Goal: Task Accomplishment & Management: Complete application form

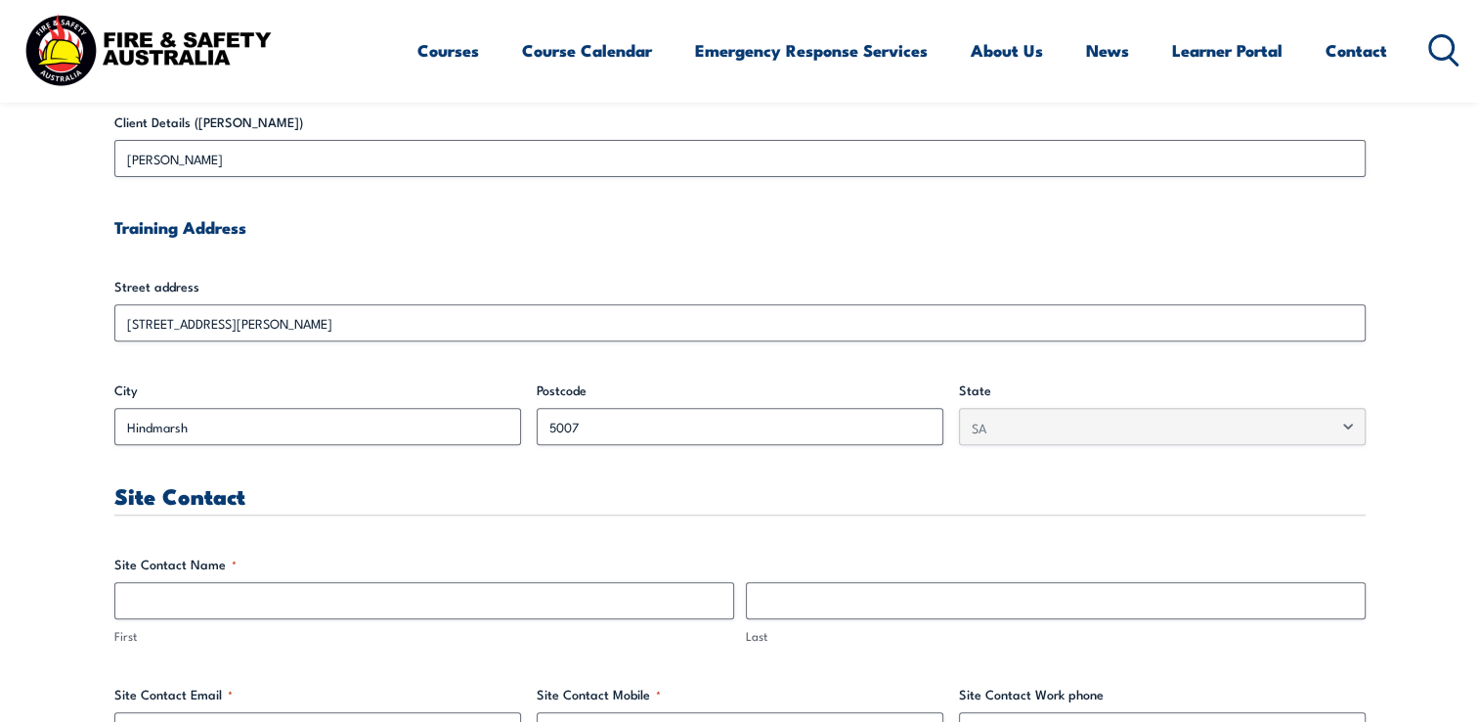
scroll to position [653, 0]
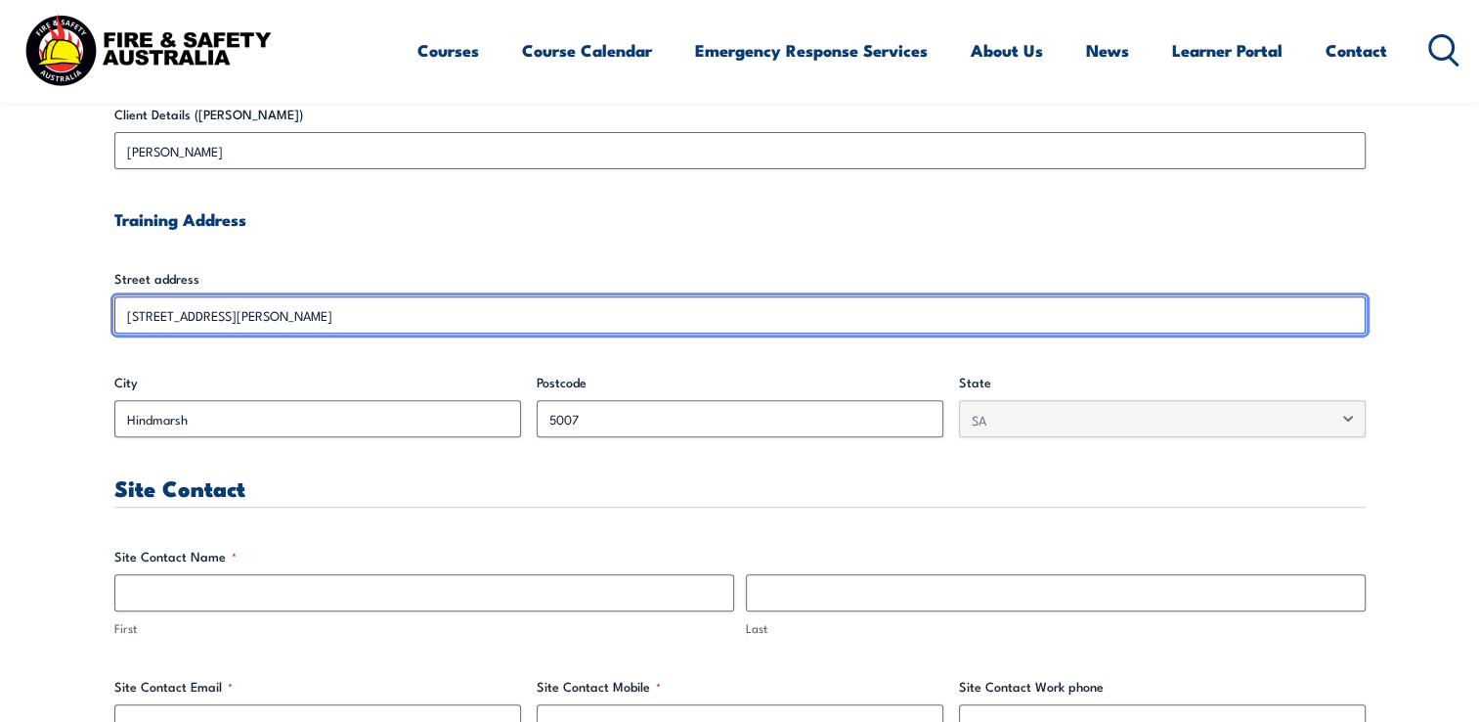
click at [140, 314] on input "[STREET_ADDRESS][PERSON_NAME]" at bounding box center [739, 314] width 1251 height 37
click at [142, 315] on input "[STREET_ADDRESS][PERSON_NAME]" at bounding box center [739, 314] width 1251 height 37
click at [222, 315] on input "[STREET_ADDRESS][PERSON_NAME]" at bounding box center [739, 314] width 1251 height 37
click at [220, 323] on input "[STREET_ADDRESS][PERSON_NAME]" at bounding box center [739, 314] width 1251 height 37
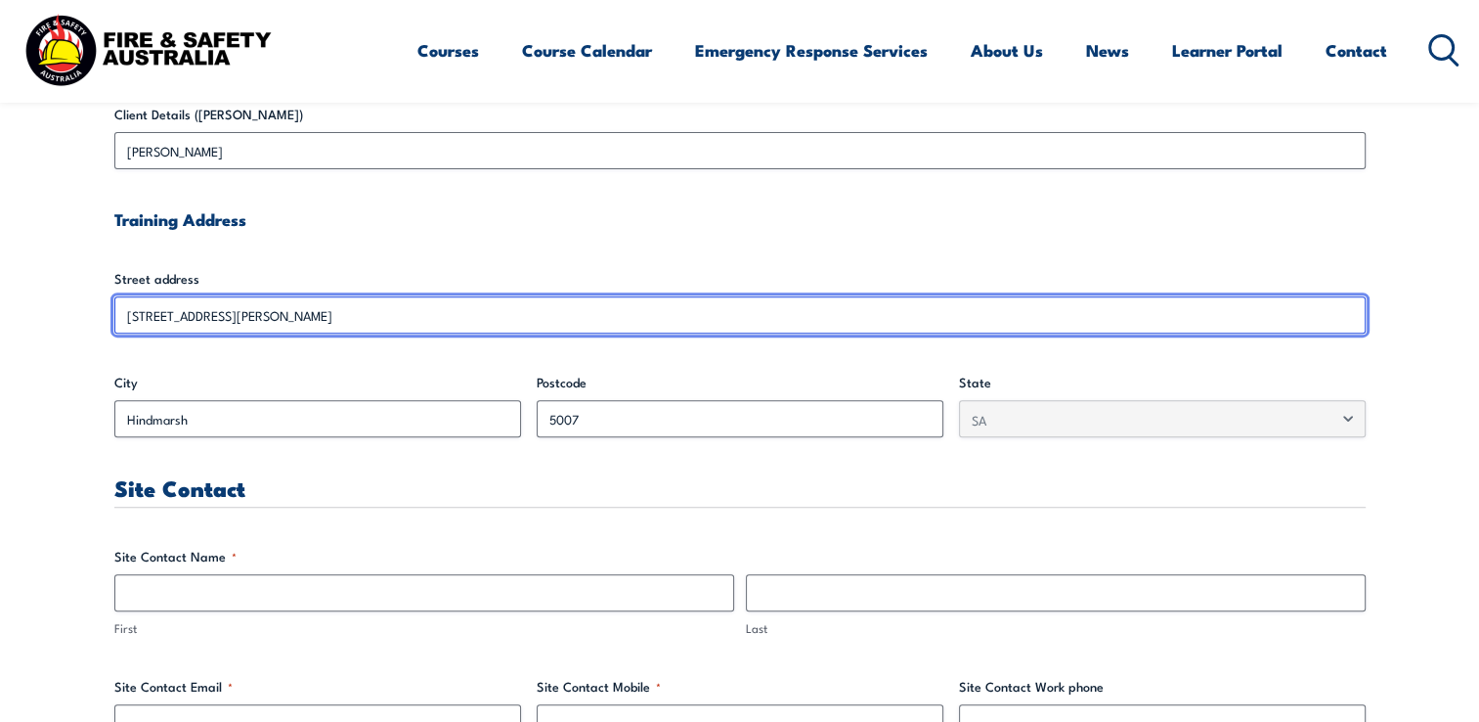
click at [220, 323] on input "[STREET_ADDRESS][PERSON_NAME]" at bounding box center [739, 314] width 1251 height 37
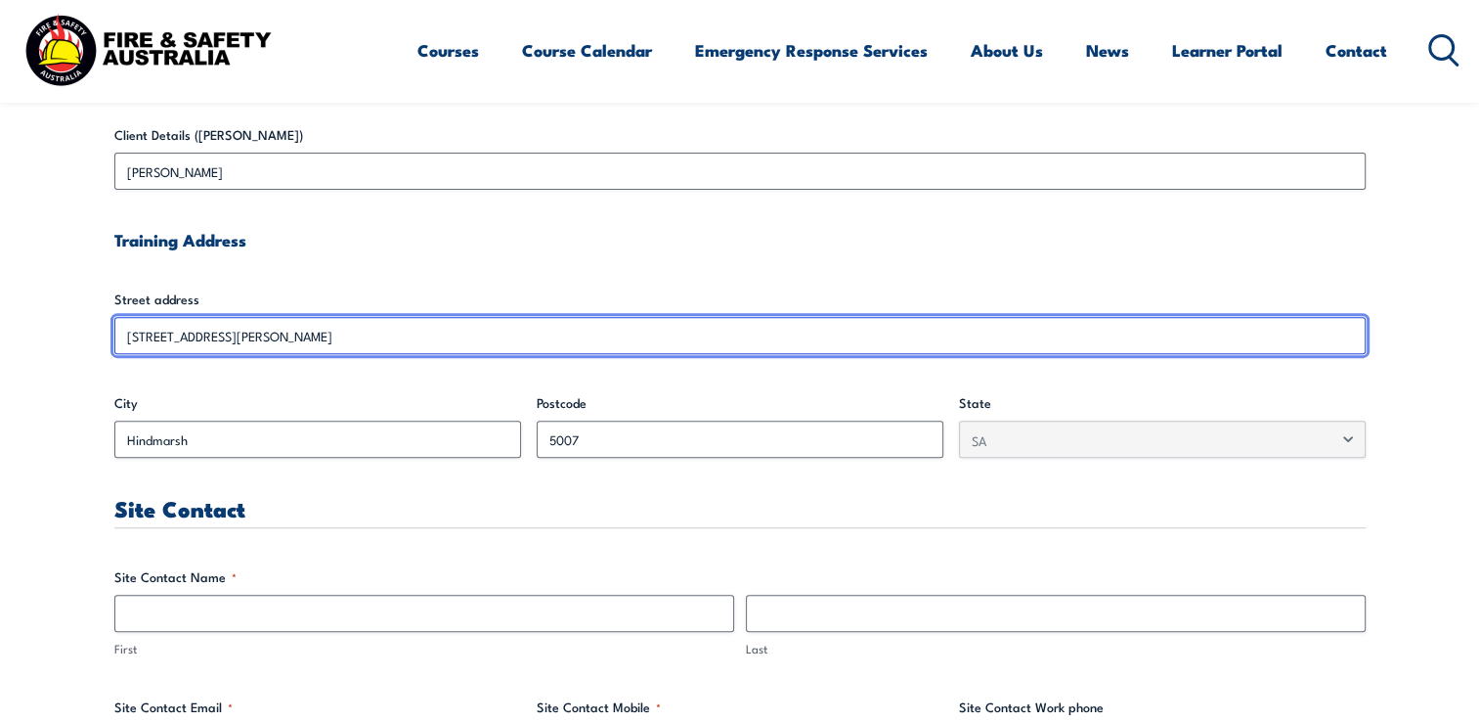
scroll to position [674, 0]
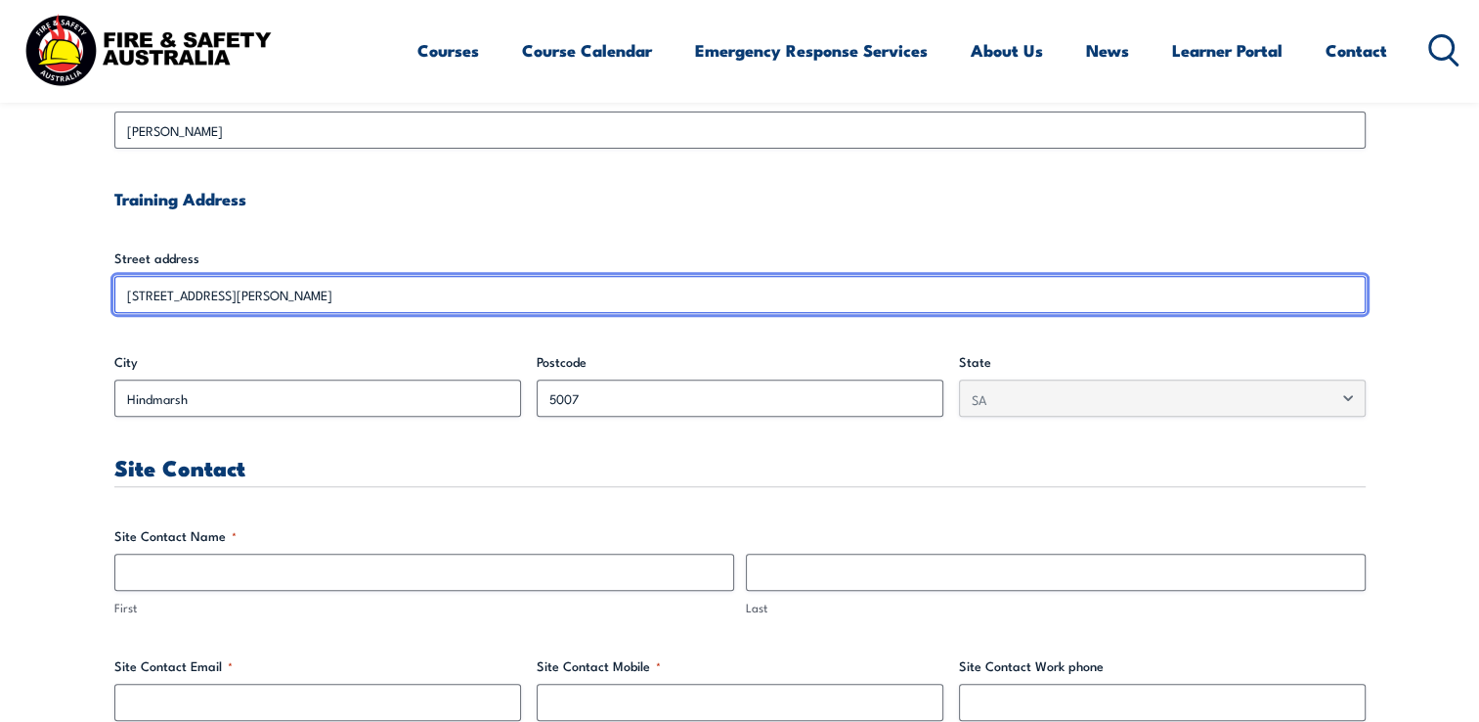
click at [239, 293] on input "[STREET_ADDRESS][PERSON_NAME]" at bounding box center [739, 294] width 1251 height 37
click at [217, 295] on input "[STREET_ADDRESS][PERSON_NAME]" at bounding box center [739, 294] width 1251 height 37
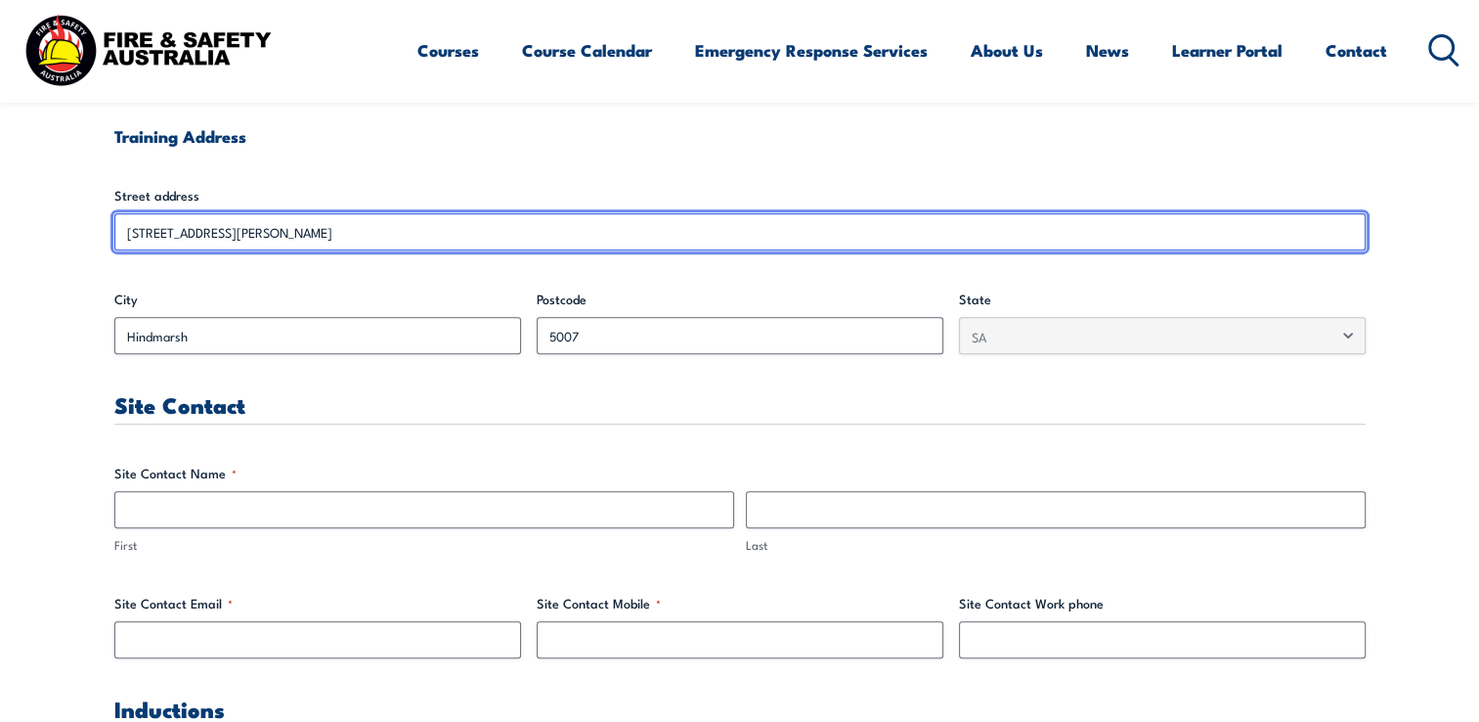
scroll to position [753, 0]
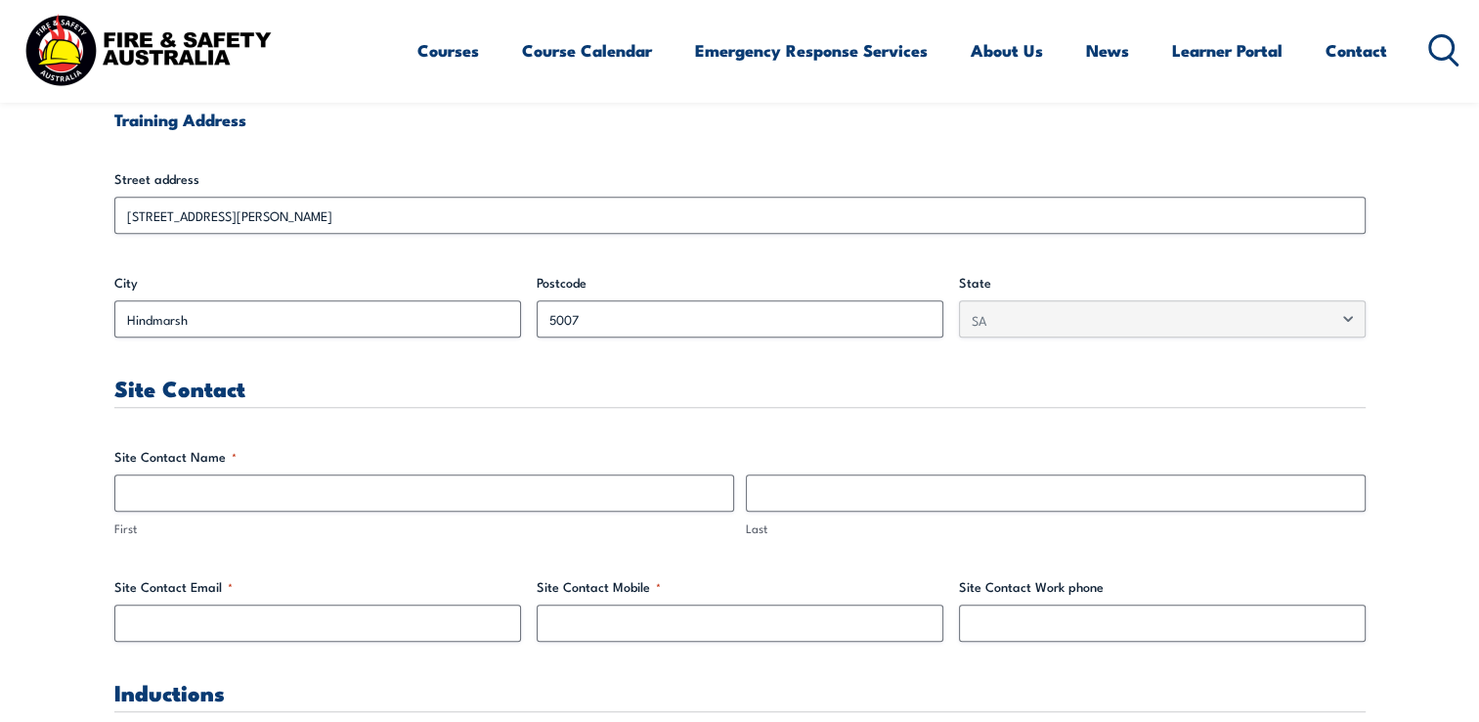
click at [153, 180] on label "Street address" at bounding box center [739, 179] width 1251 height 20
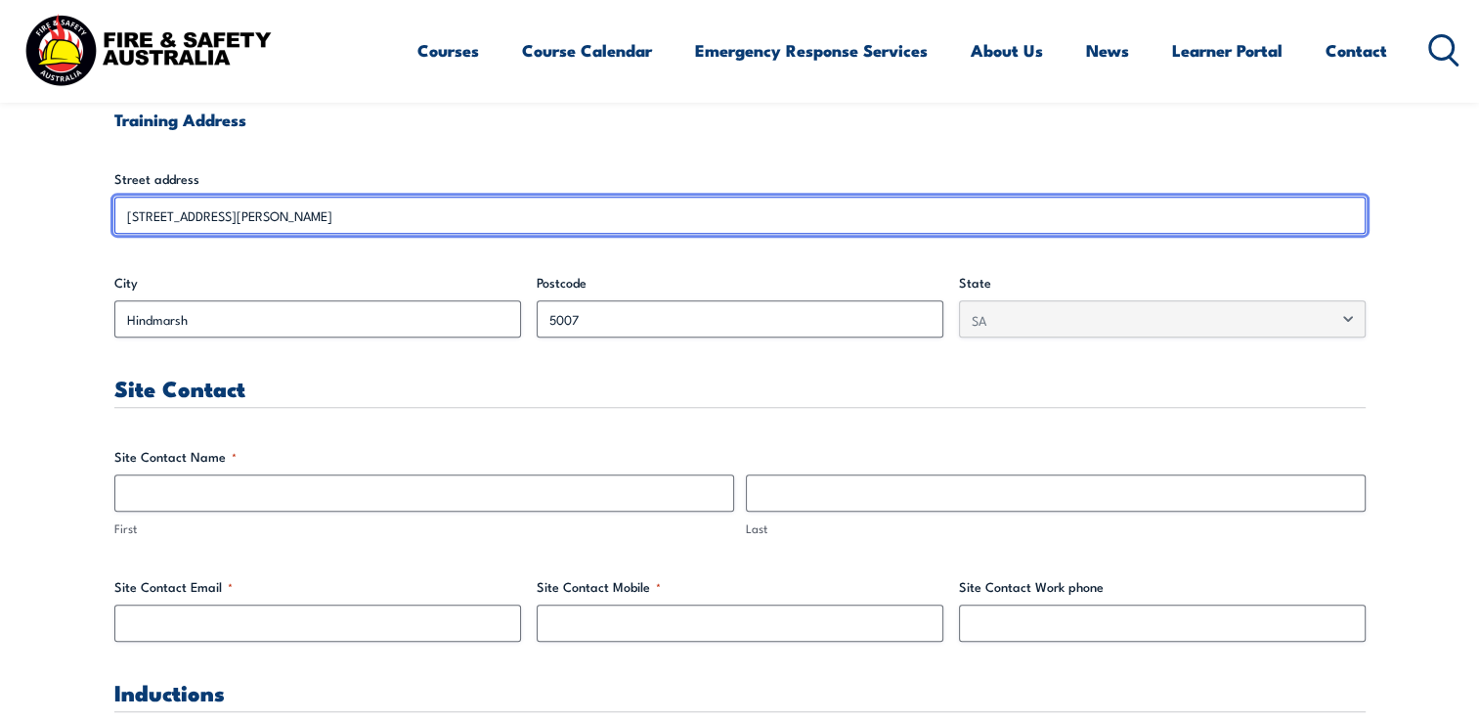
click at [153, 197] on input "[STREET_ADDRESS][PERSON_NAME]" at bounding box center [739, 215] width 1251 height 37
drag, startPoint x: 153, startPoint y: 180, endPoint x: 198, endPoint y: 213, distance: 55.9
click at [198, 213] on input "[STREET_ADDRESS][PERSON_NAME]" at bounding box center [739, 215] width 1251 height 37
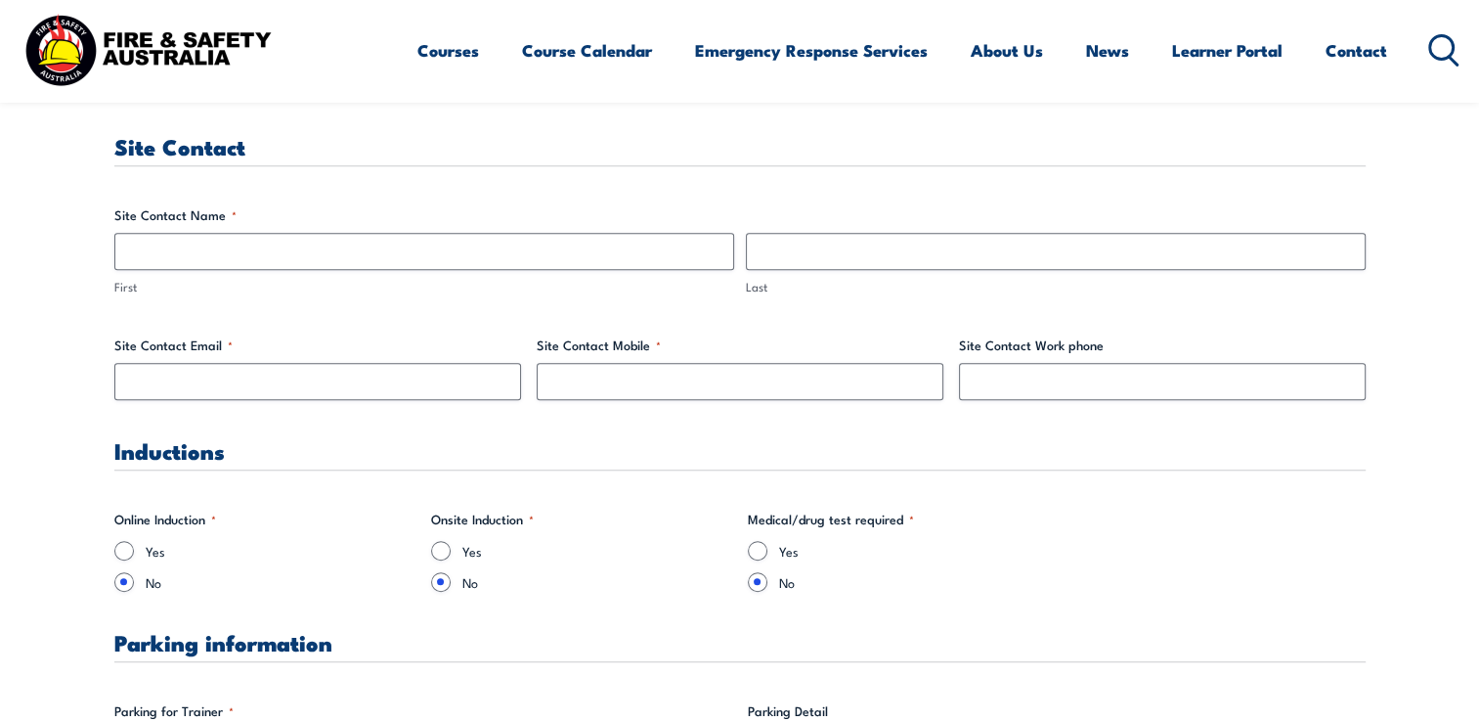
scroll to position [1020, 0]
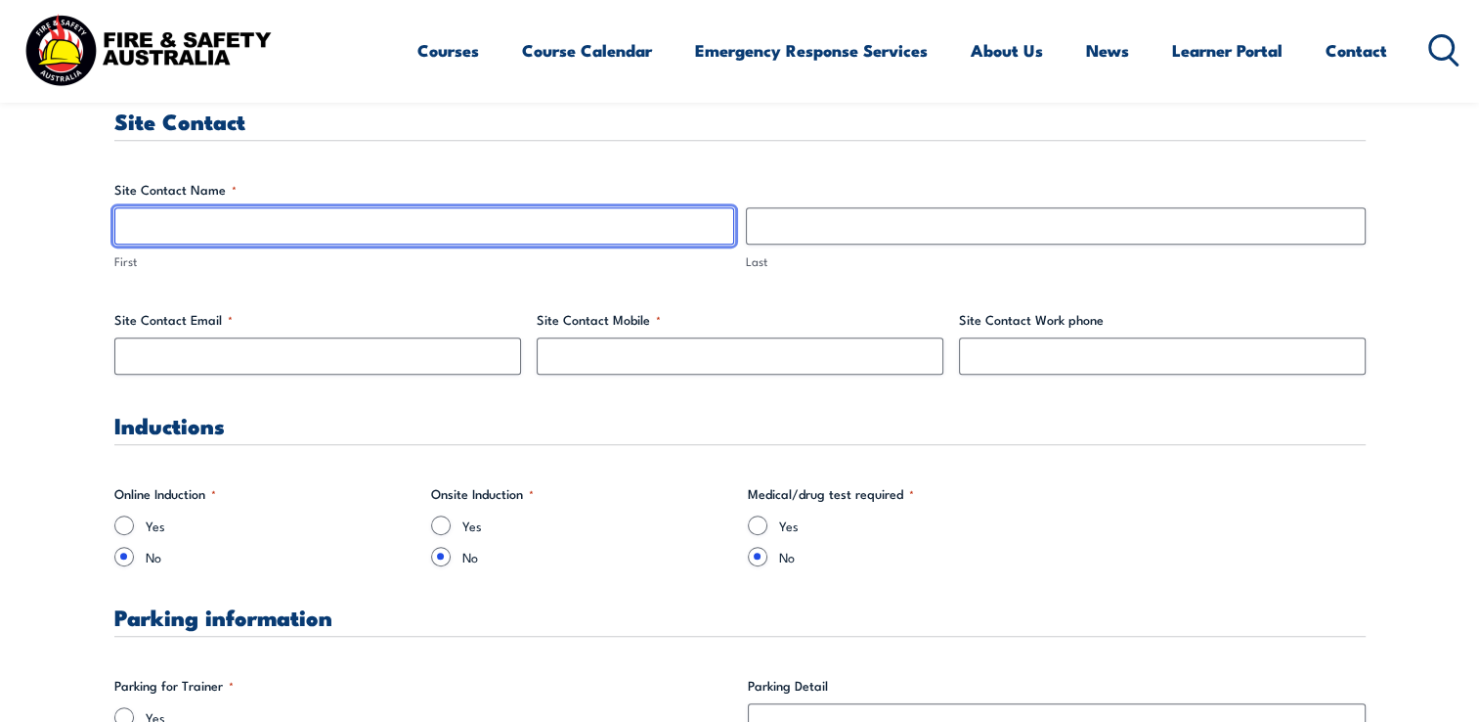
click at [141, 233] on input "First" at bounding box center [424, 225] width 620 height 37
type input "Matthew"
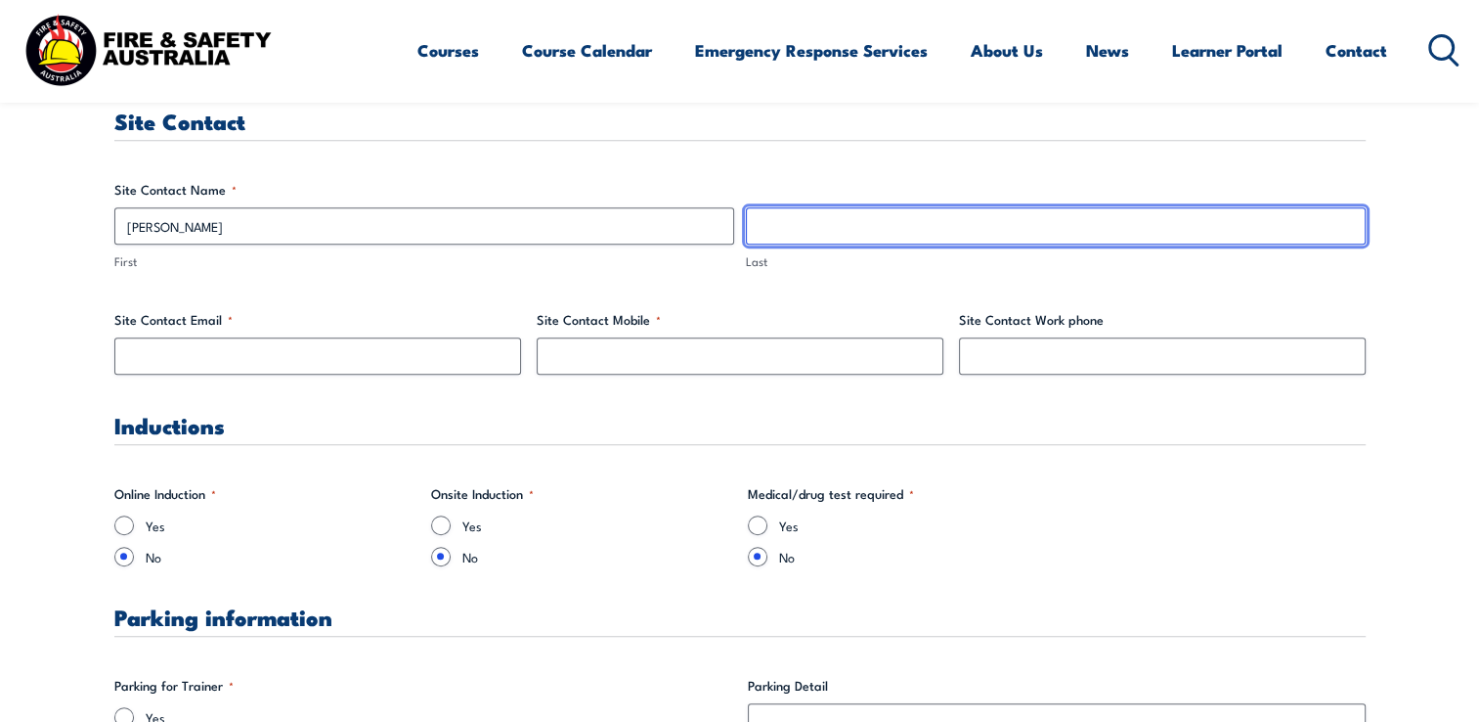
type input "Lehman"
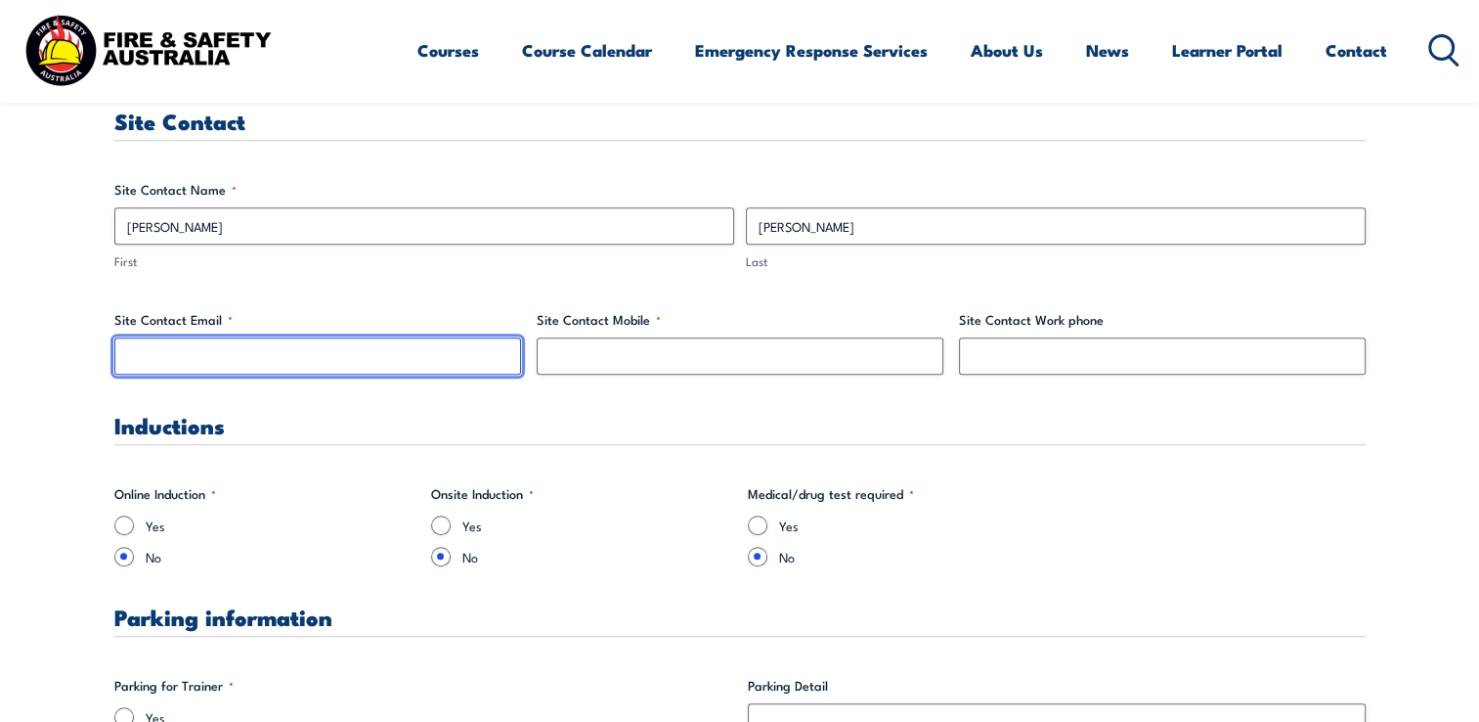
type input "hartech@bigpond.com"
type input "0409695469"
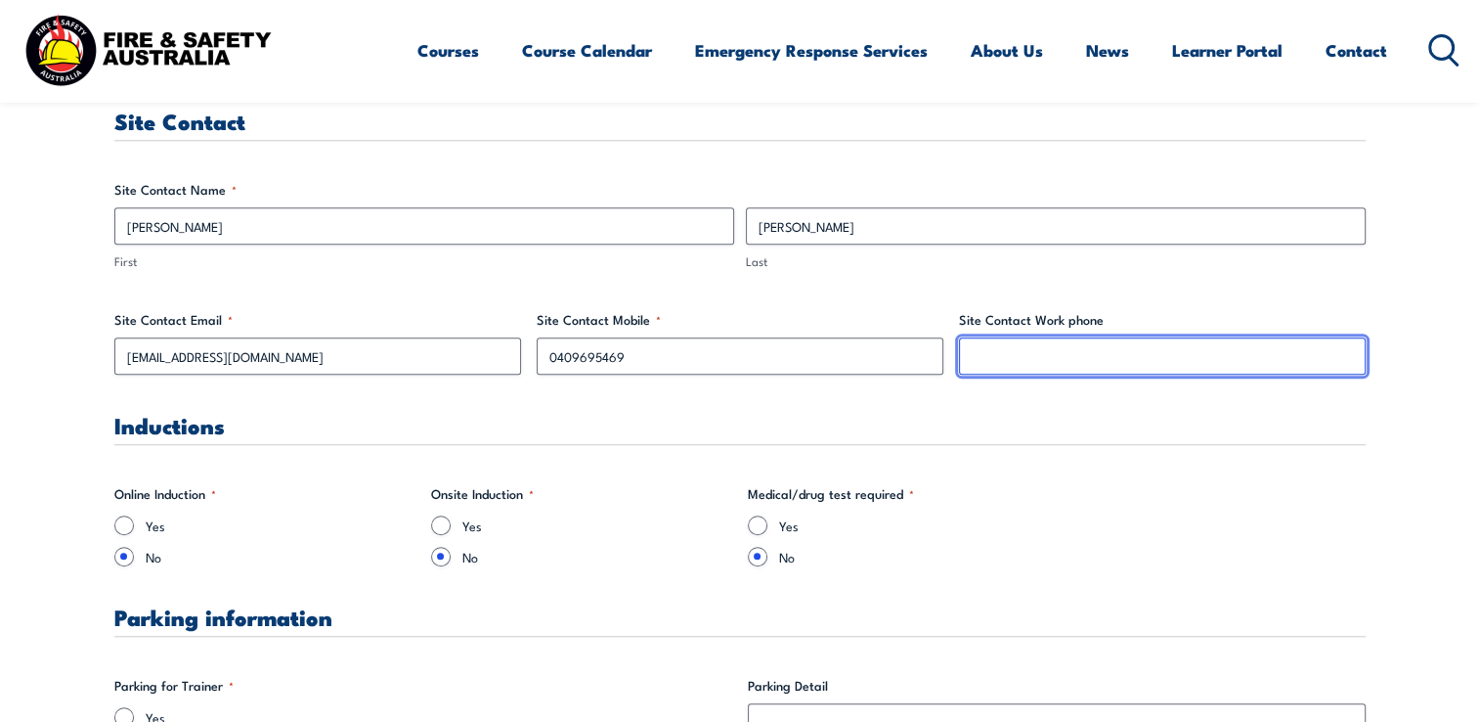
click at [1025, 362] on input "Site Contact Work phone" at bounding box center [1162, 355] width 407 height 37
type input "0883403477"
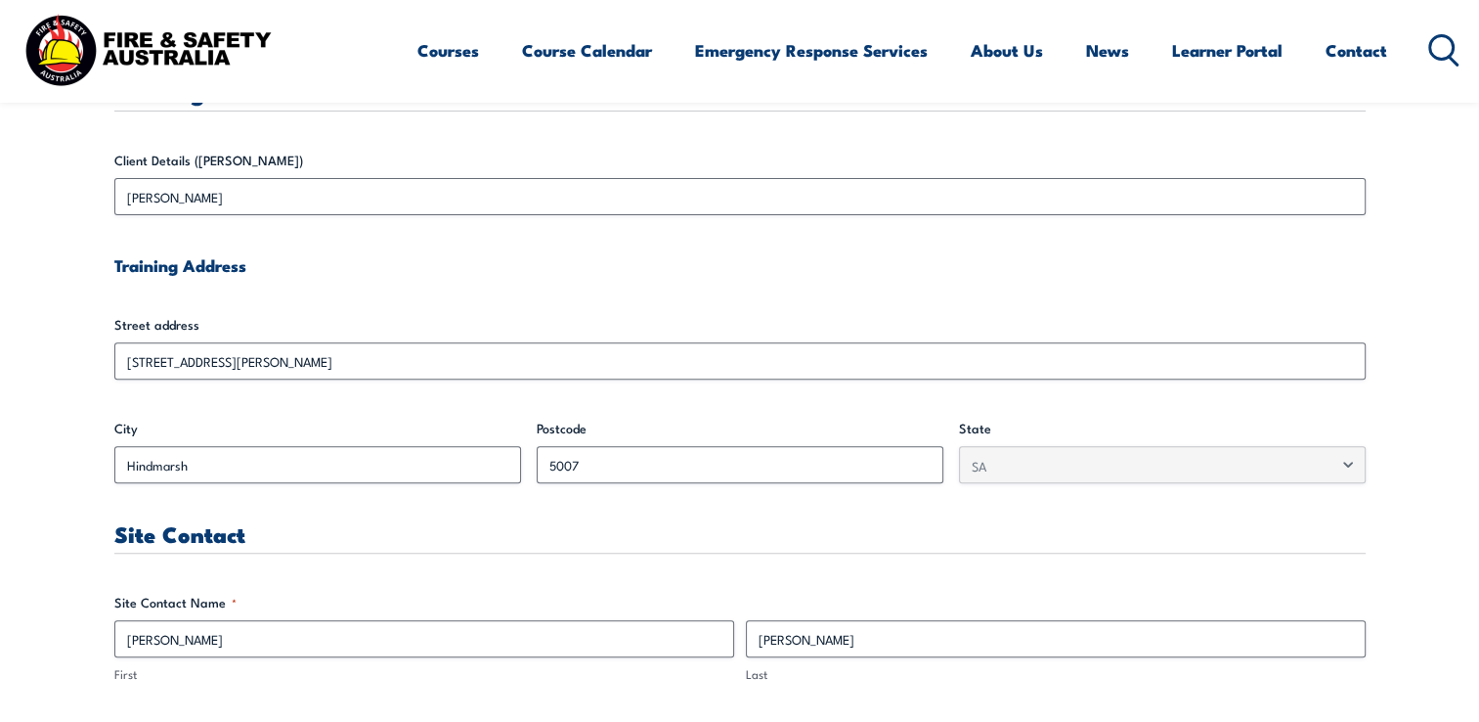
scroll to position [524, 0]
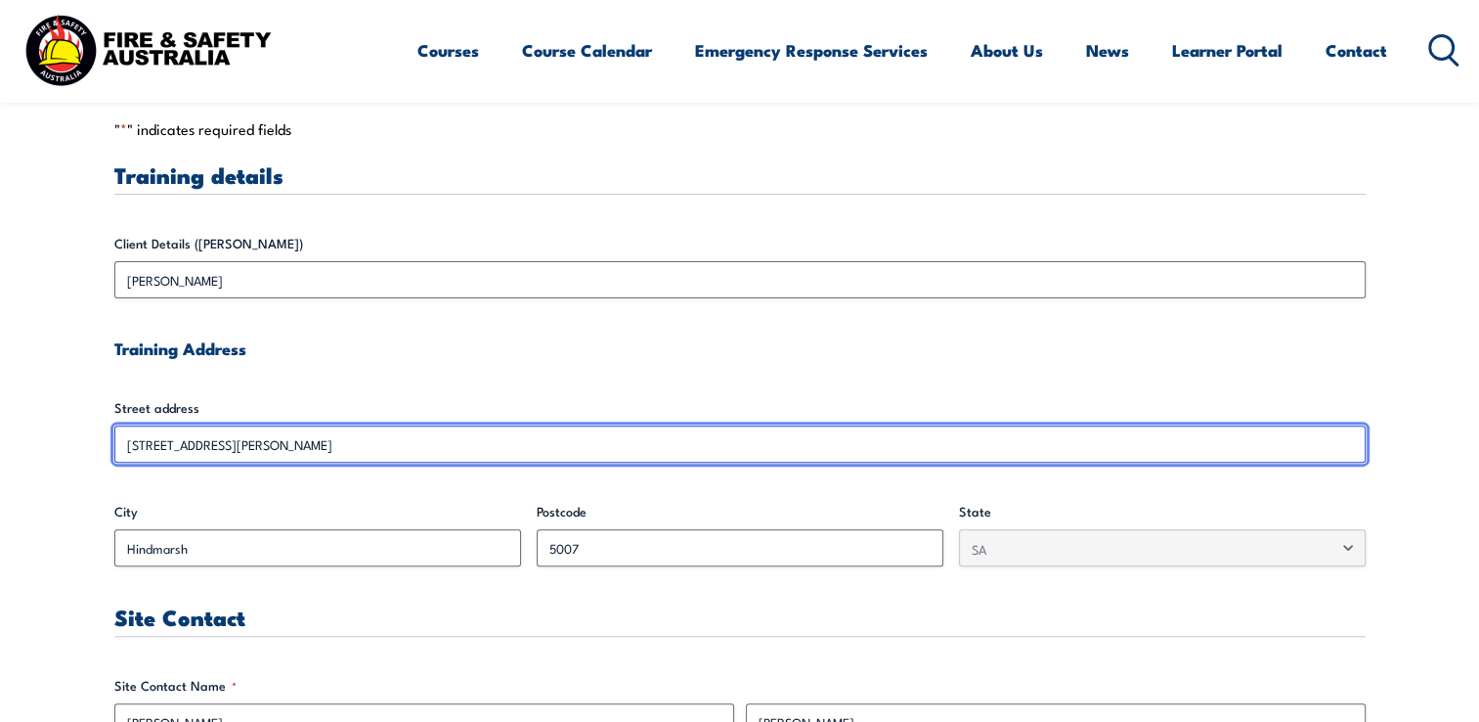
click at [227, 444] on input "[STREET_ADDRESS][PERSON_NAME]" at bounding box center [739, 443] width 1251 height 37
click at [183, 443] on input "[STREET_ADDRESS][PERSON_NAME]" at bounding box center [739, 443] width 1251 height 37
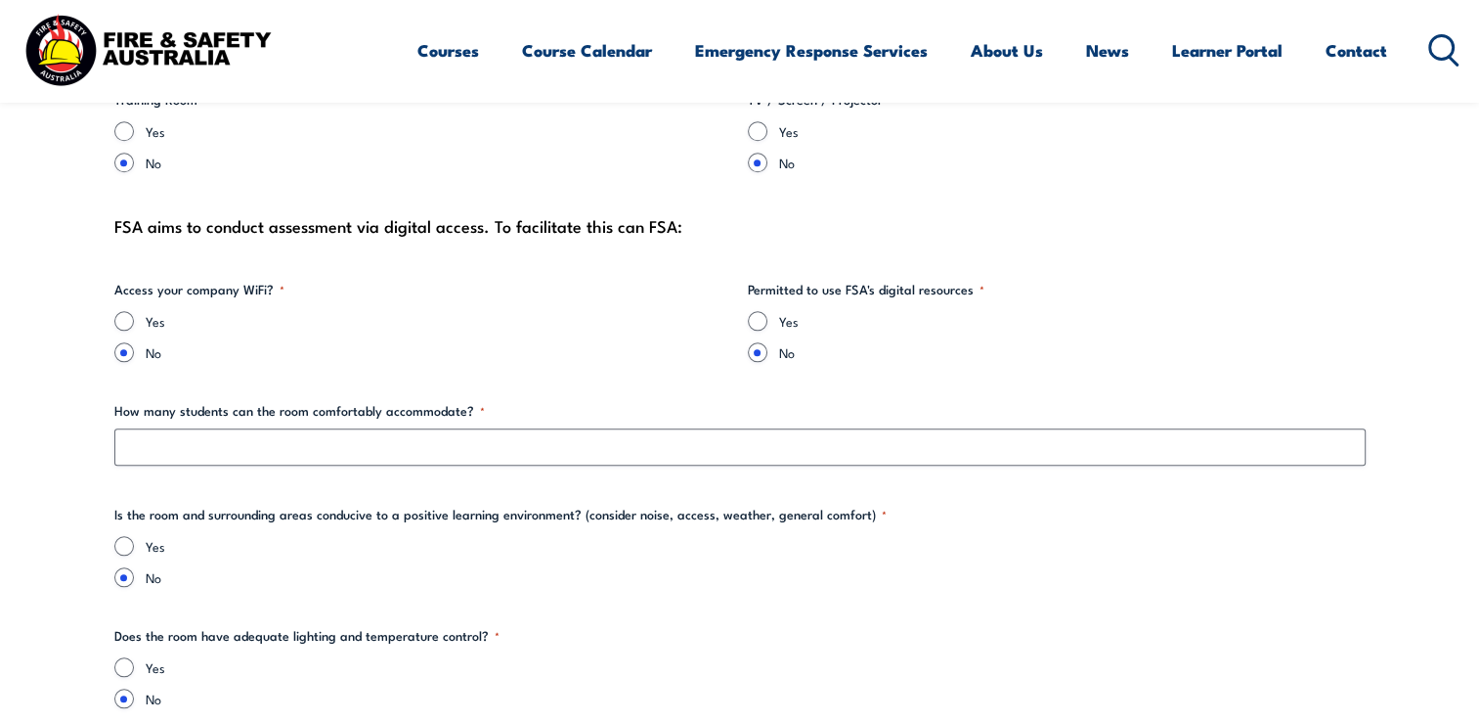
scroll to position [2089, 0]
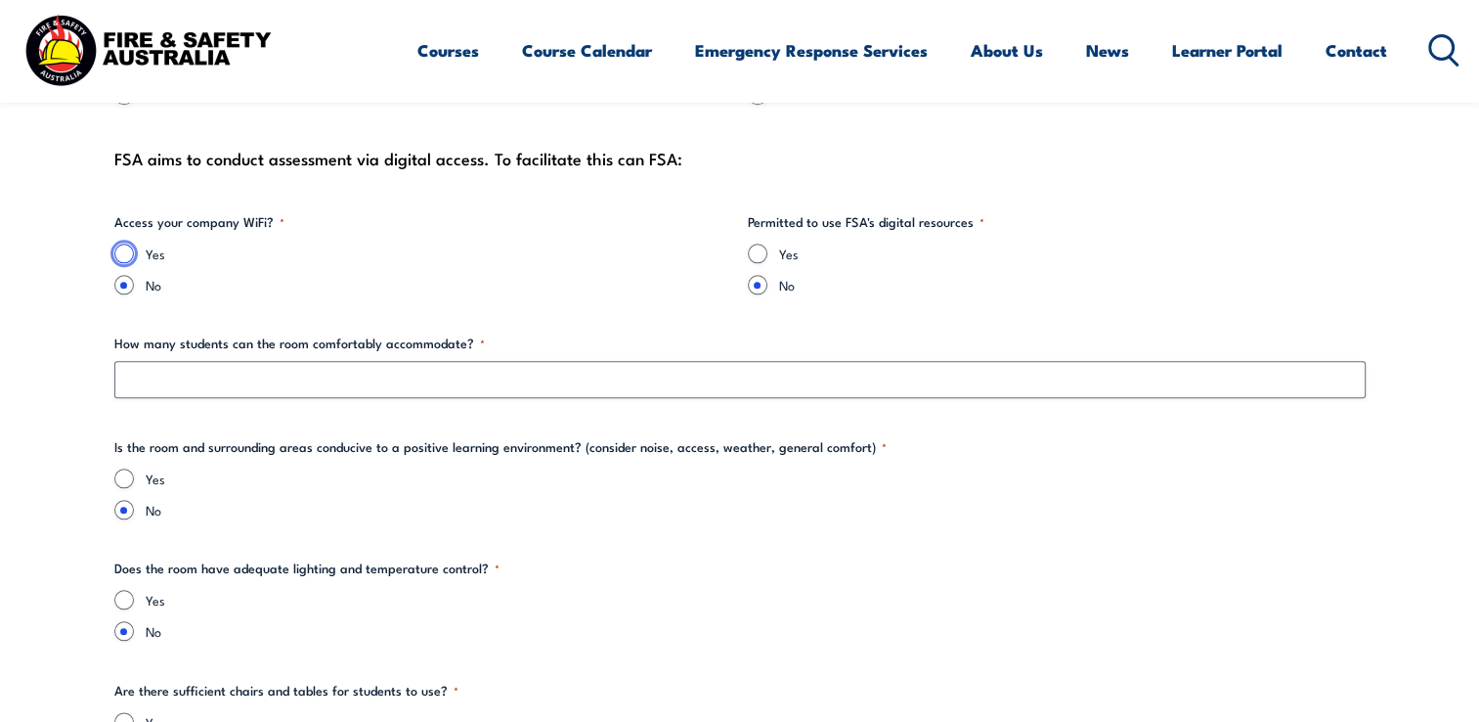
click at [119, 250] on input "Yes" at bounding box center [124, 253] width 20 height 20
radio input "true"
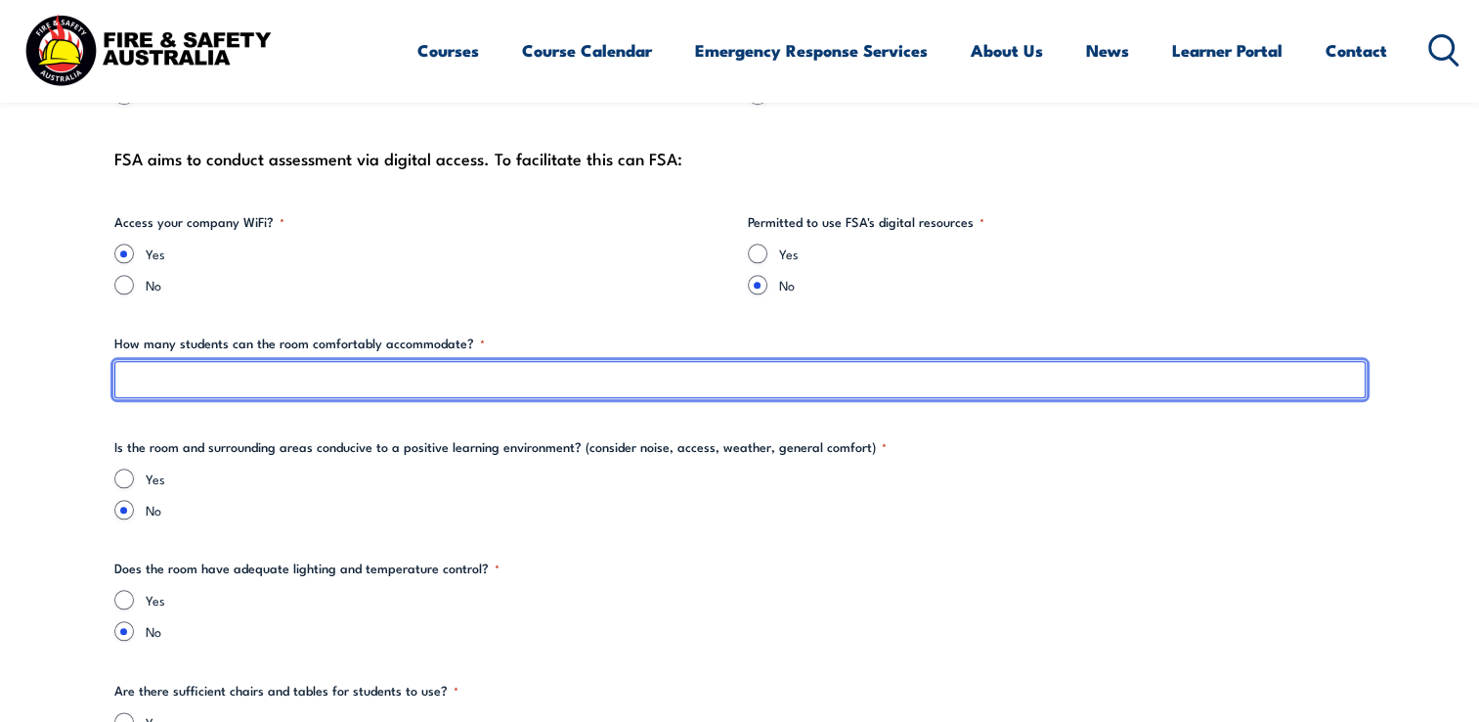
click at [164, 386] on input "How many students can the room comfortably accommodate? *" at bounding box center [739, 379] width 1251 height 37
type input "10"
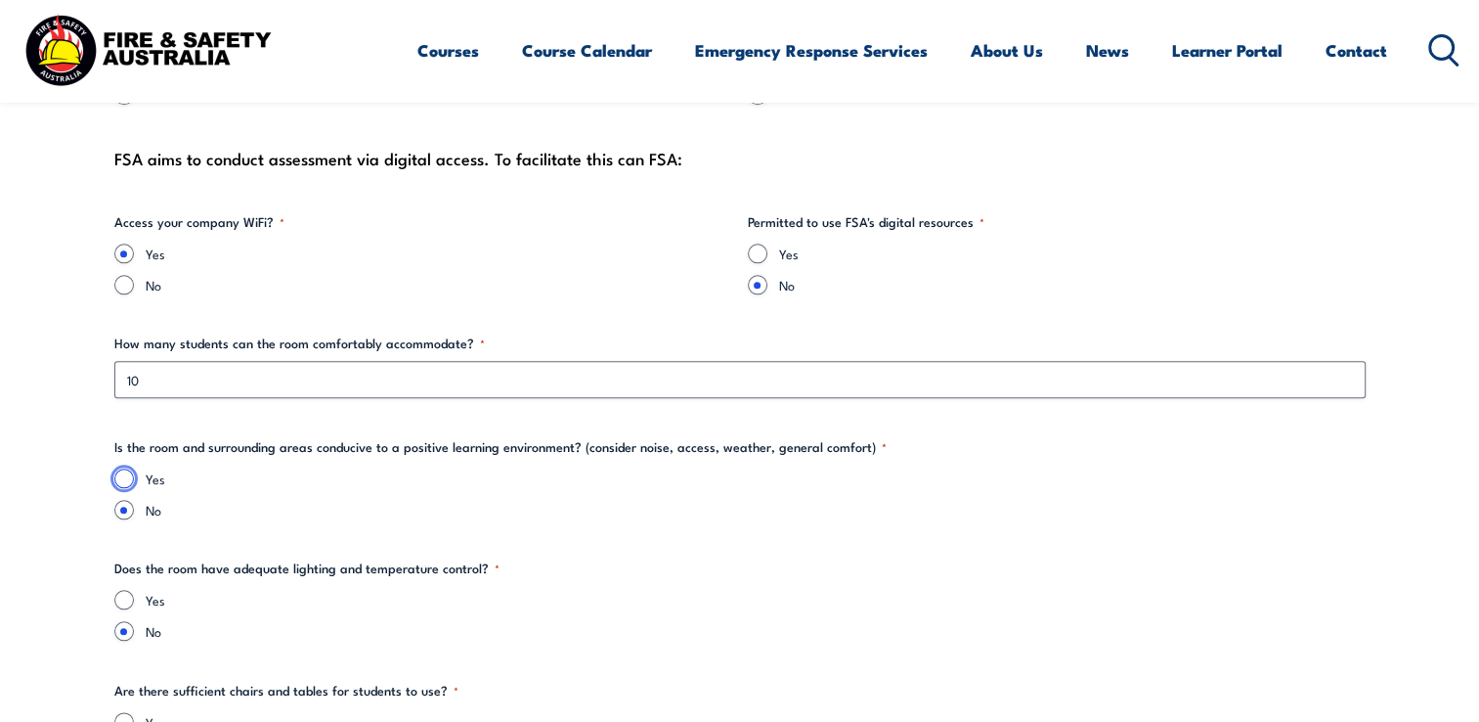
click at [122, 475] on input "Yes" at bounding box center [124, 478] width 20 height 20
radio input "true"
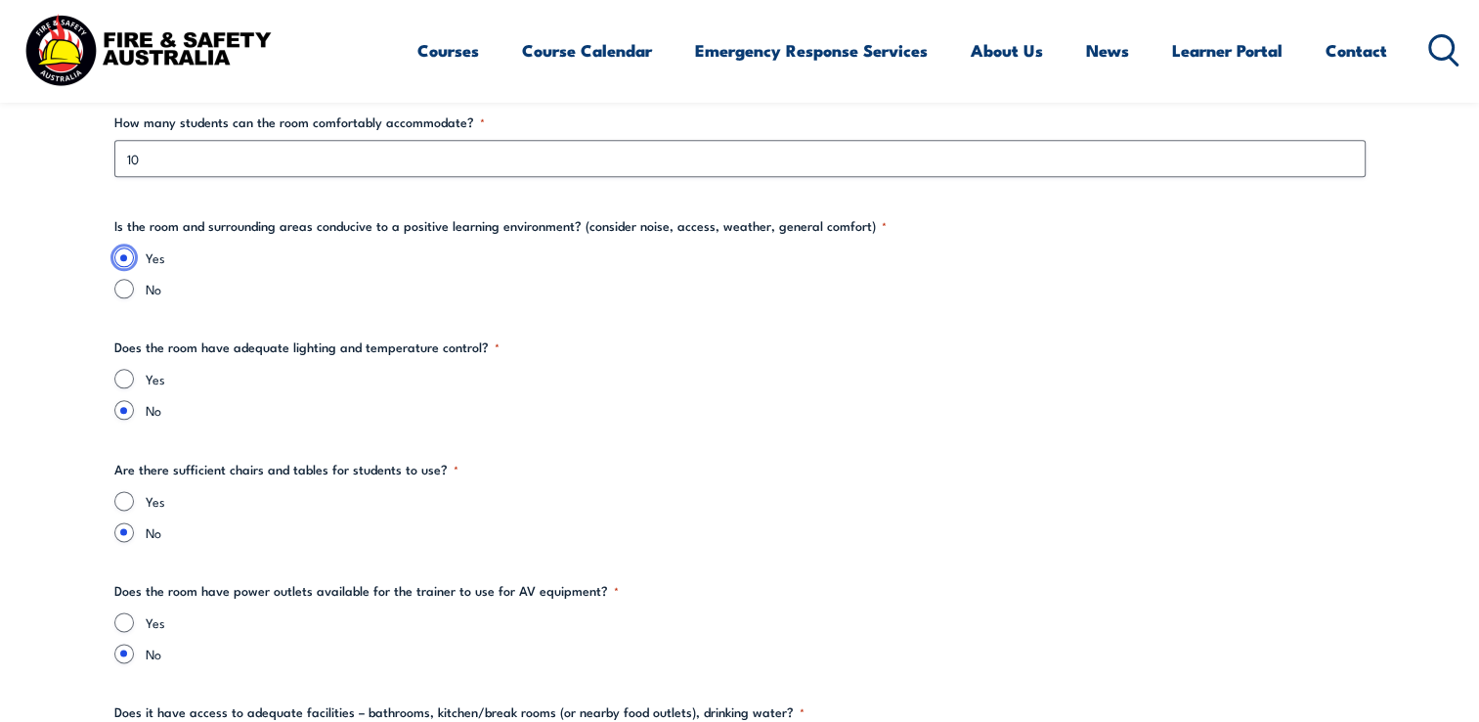
scroll to position [2418, 0]
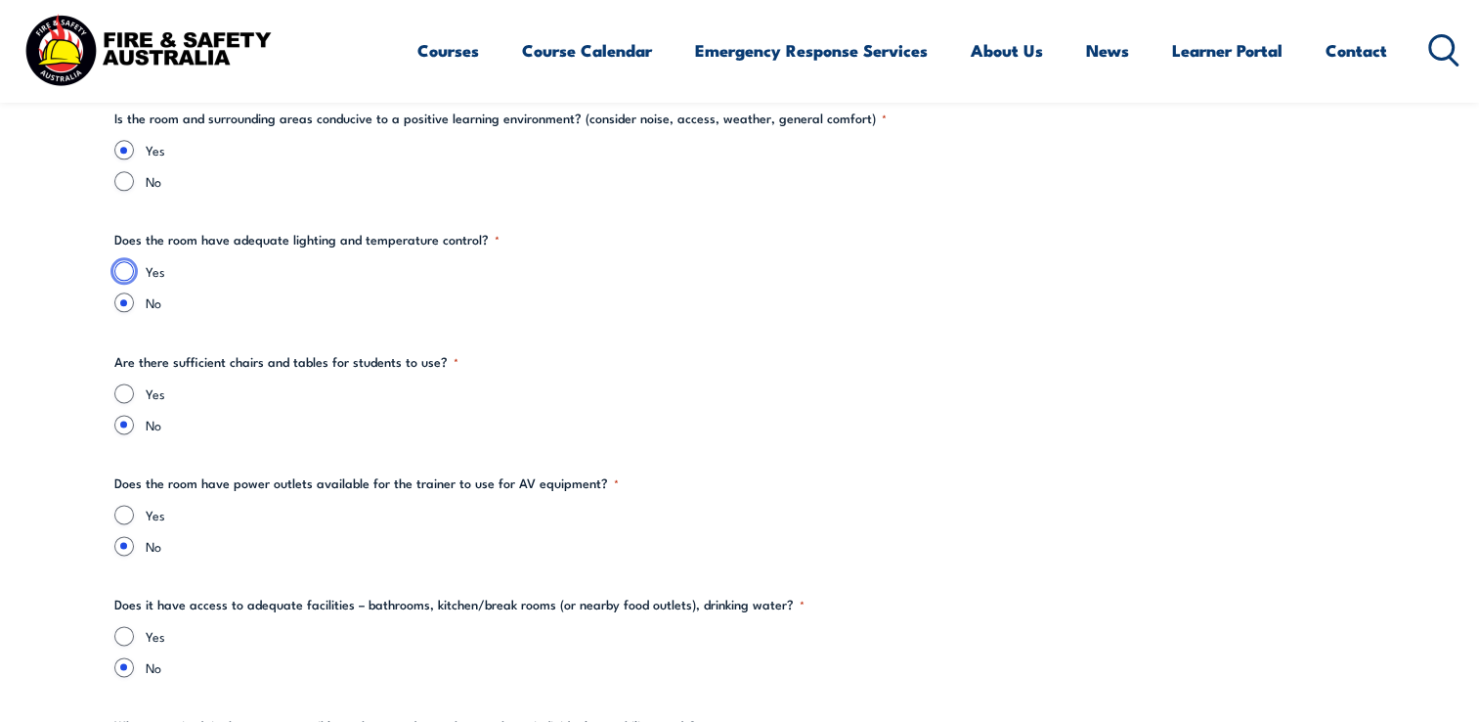
click at [129, 268] on input "Yes" at bounding box center [124, 271] width 20 height 20
radio input "true"
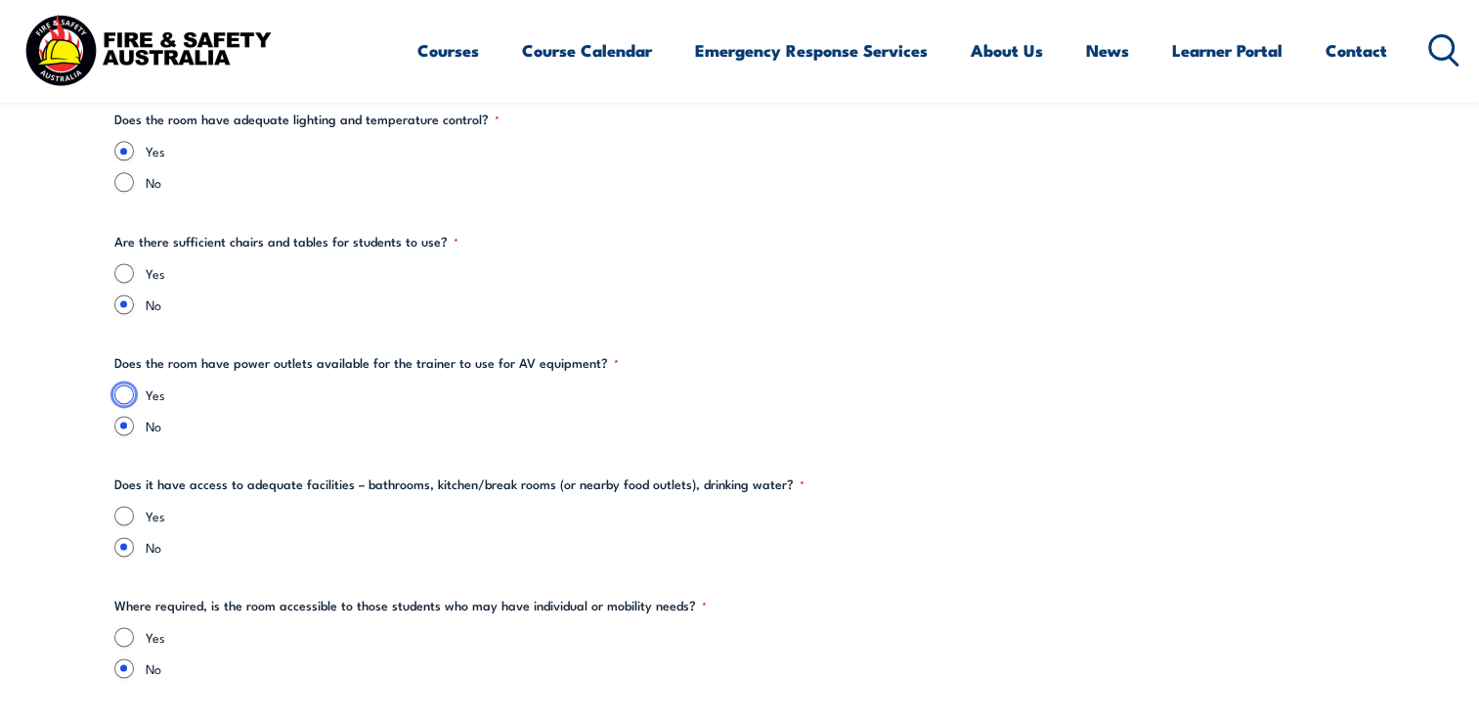
click at [125, 386] on input "Yes" at bounding box center [124, 394] width 20 height 20
radio input "true"
click at [128, 510] on input "Yes" at bounding box center [124, 515] width 20 height 20
radio input "true"
click at [128, 510] on input "Yes" at bounding box center [124, 515] width 20 height 20
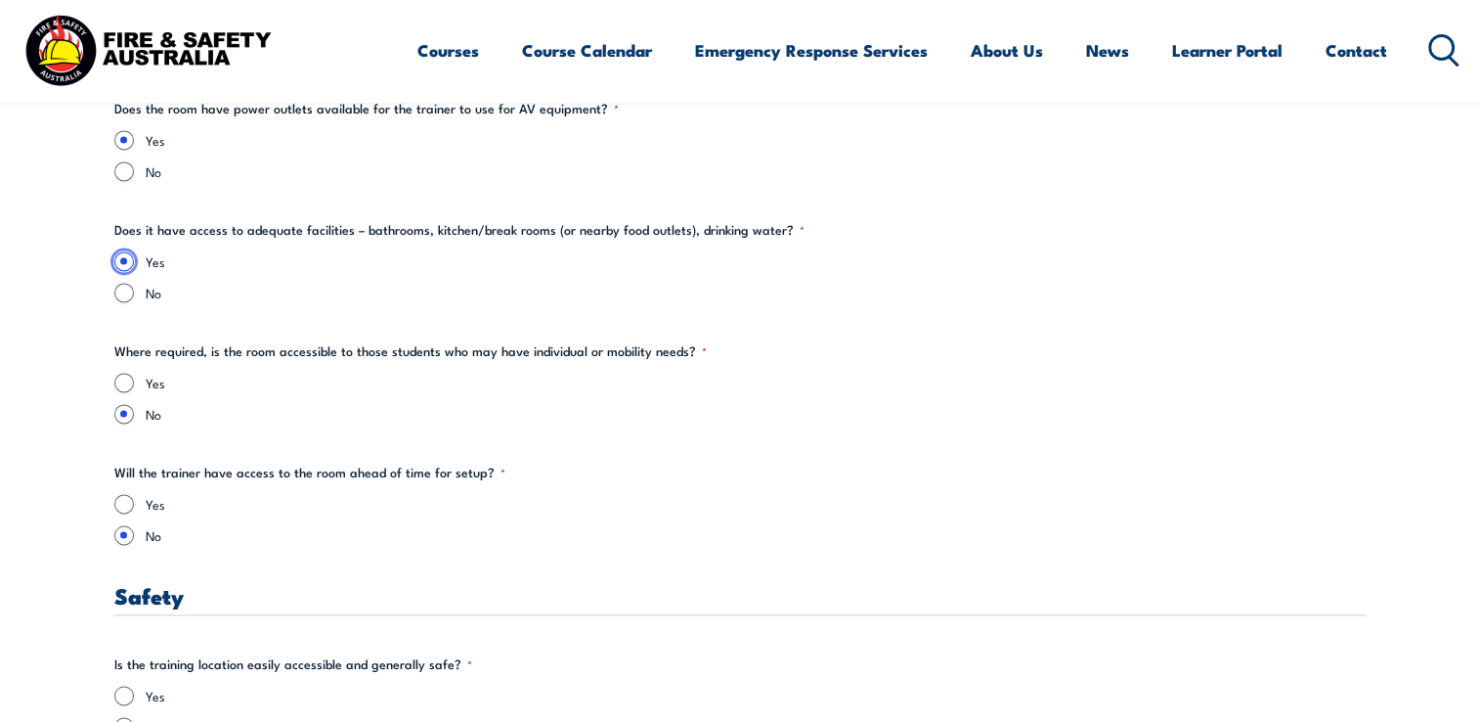
scroll to position [2809, 0]
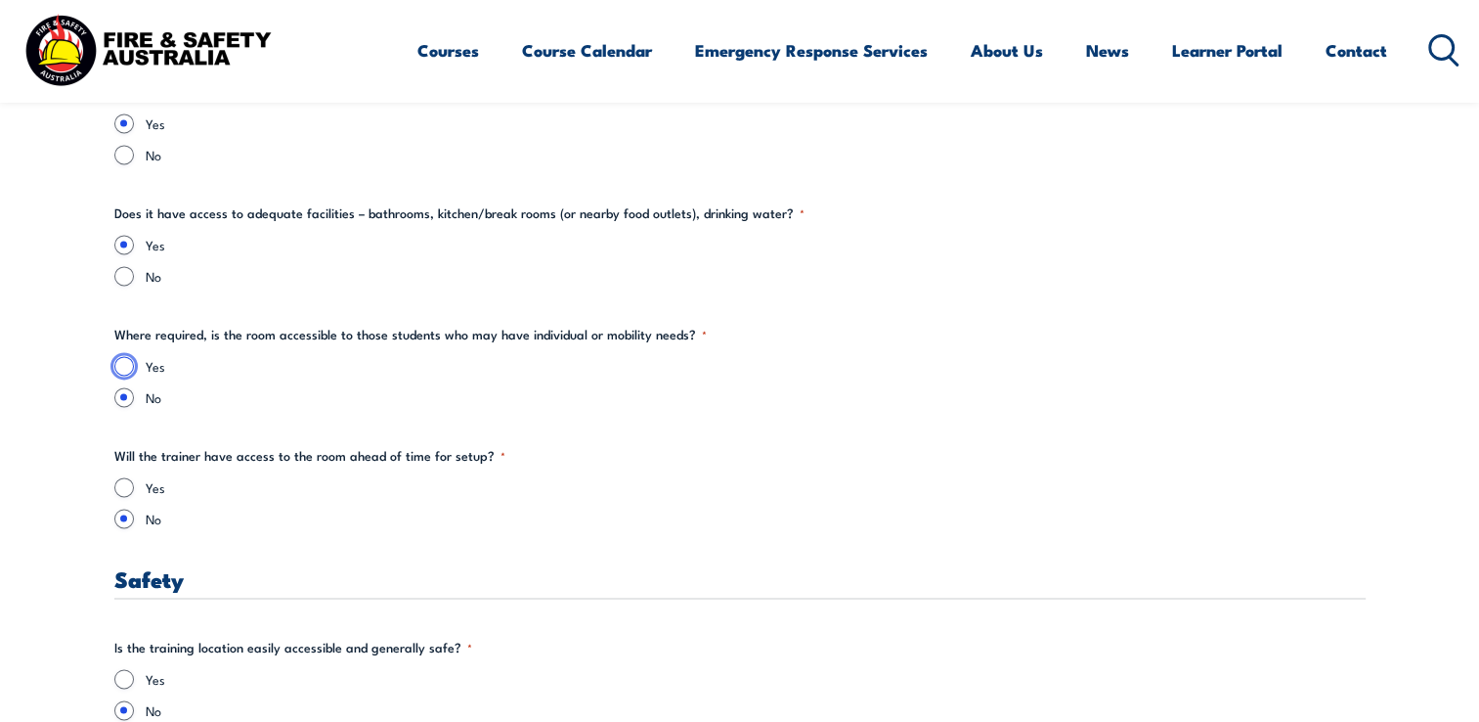
click at [114, 363] on input "Yes" at bounding box center [124, 366] width 20 height 20
radio input "true"
click at [122, 490] on input "Yes" at bounding box center [124, 487] width 20 height 20
radio input "true"
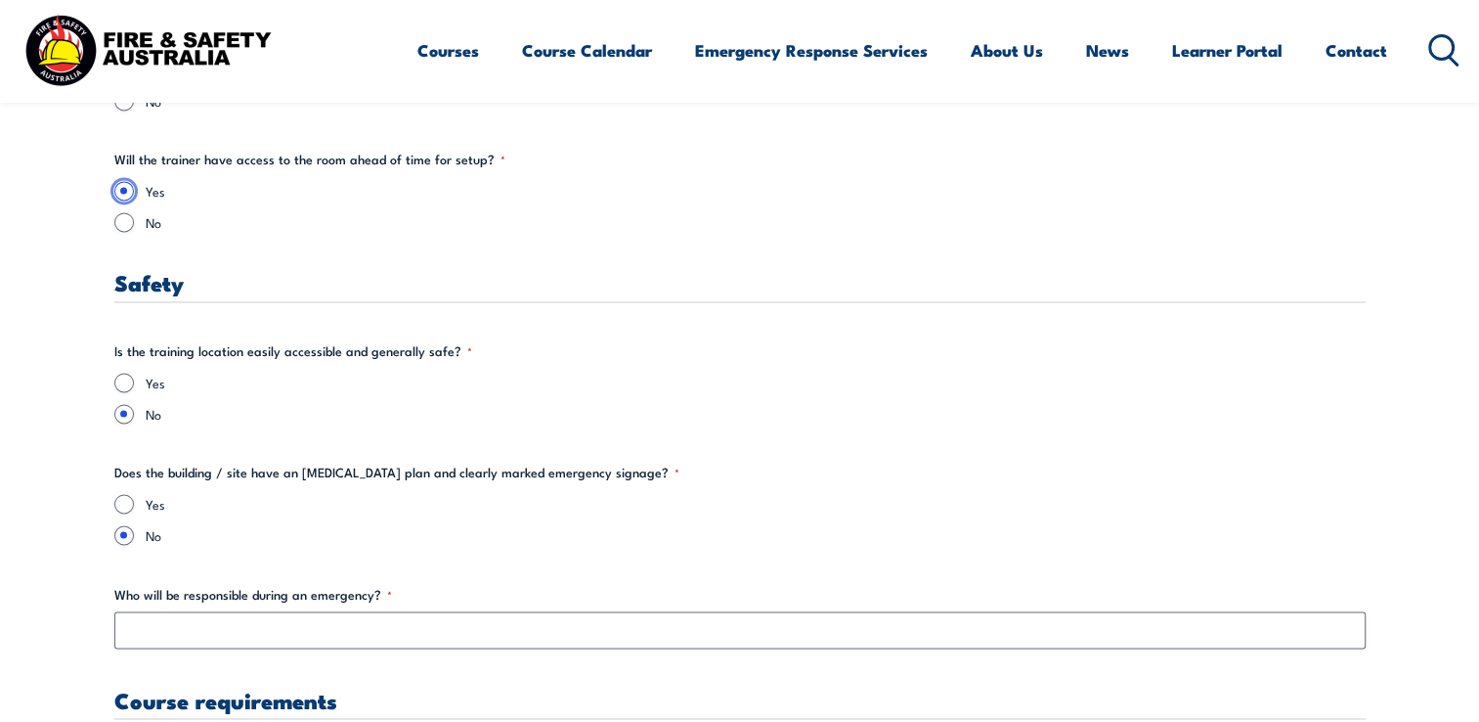
scroll to position [3097, 0]
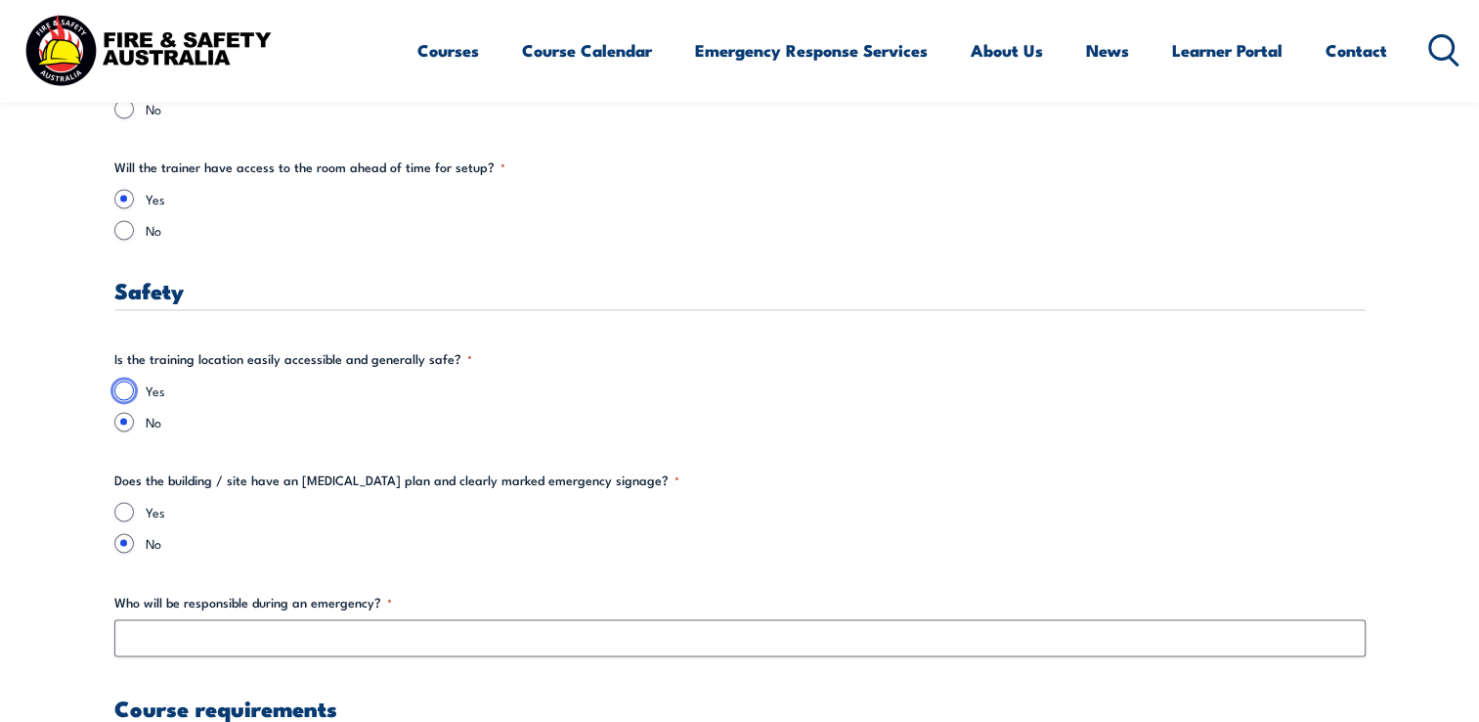
click at [123, 388] on input "Yes" at bounding box center [124, 390] width 20 height 20
radio input "true"
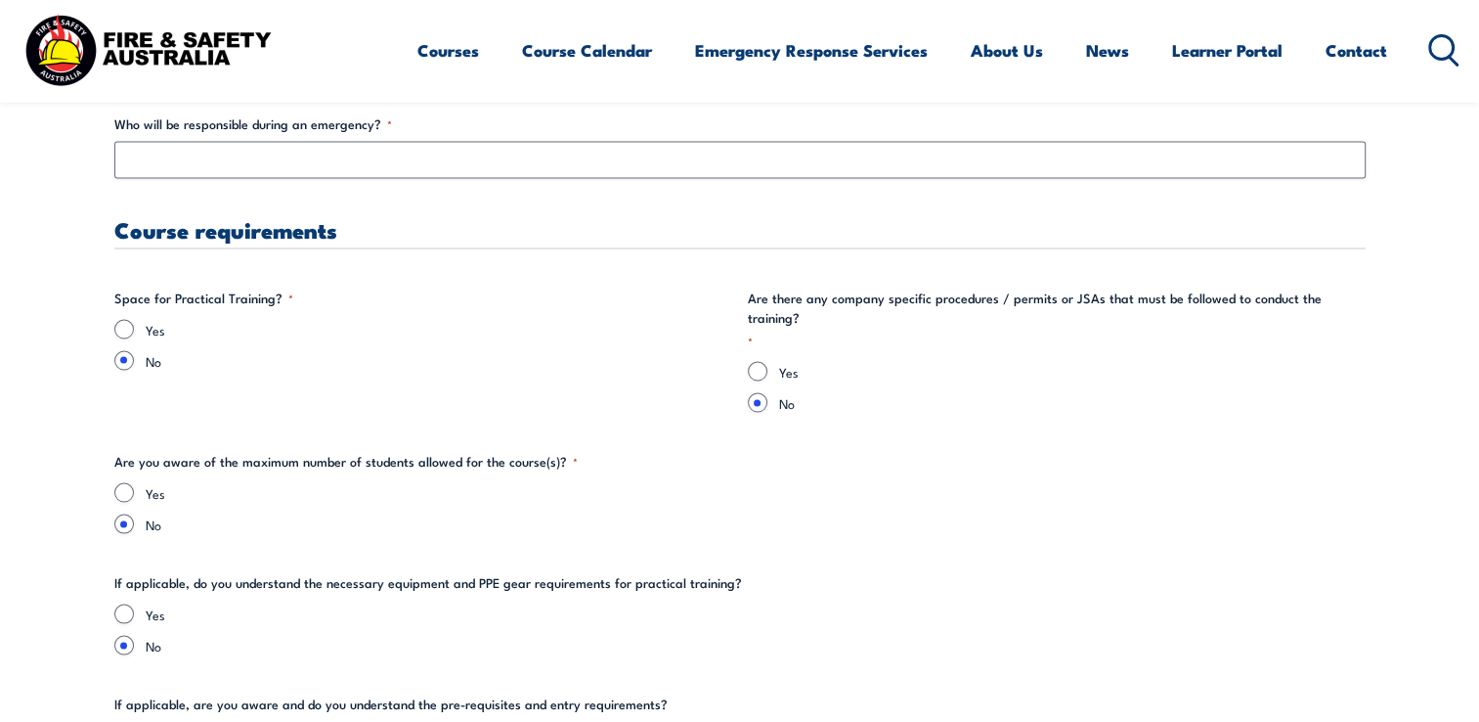
scroll to position [3592, 0]
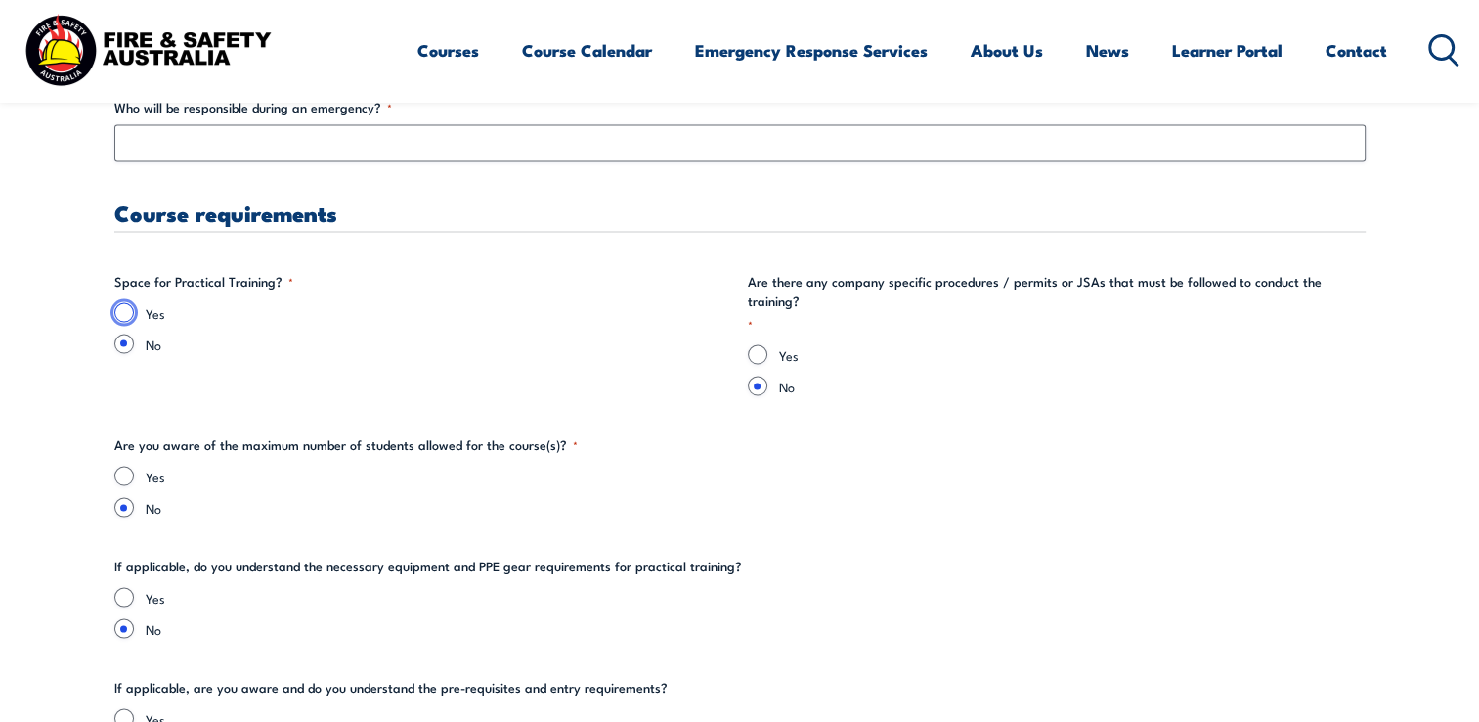
click at [124, 307] on input "Yes" at bounding box center [124, 312] width 20 height 20
radio input "true"
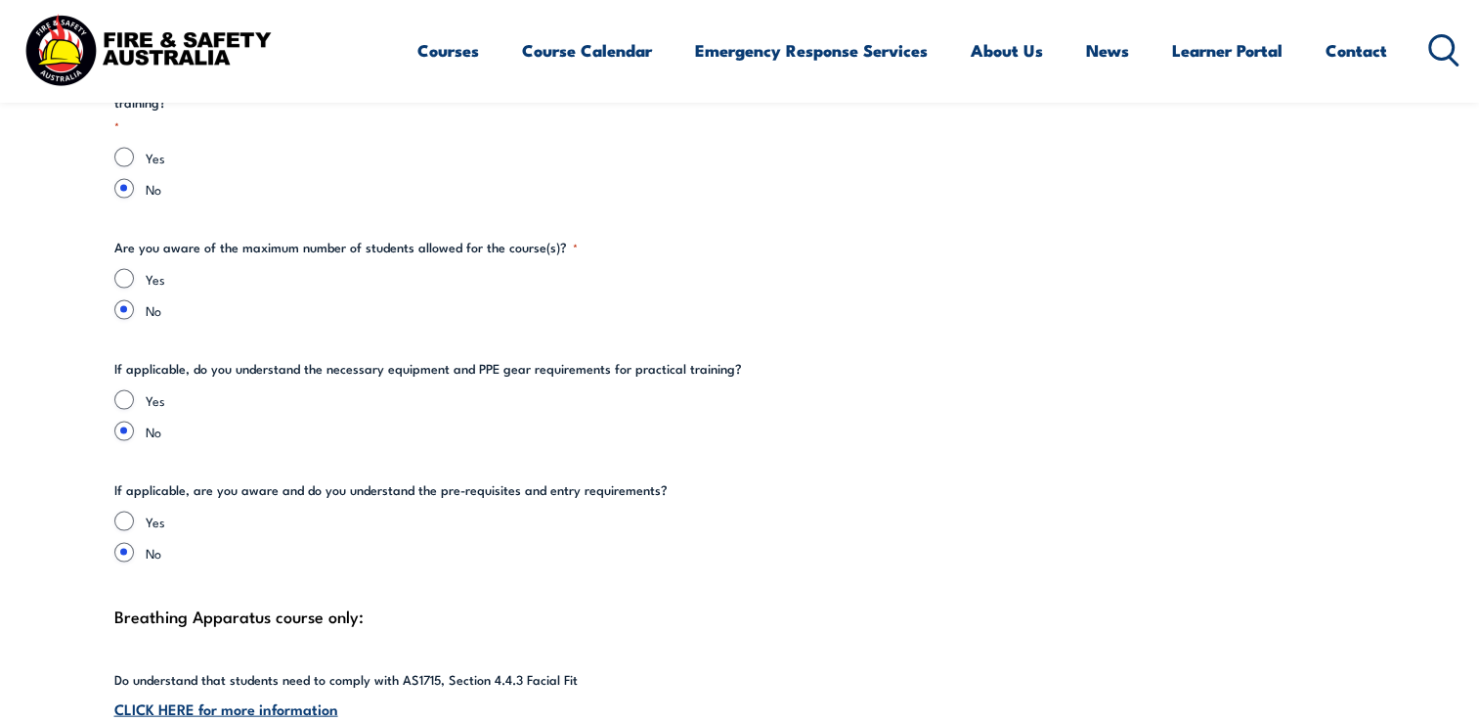
scroll to position [4017, 0]
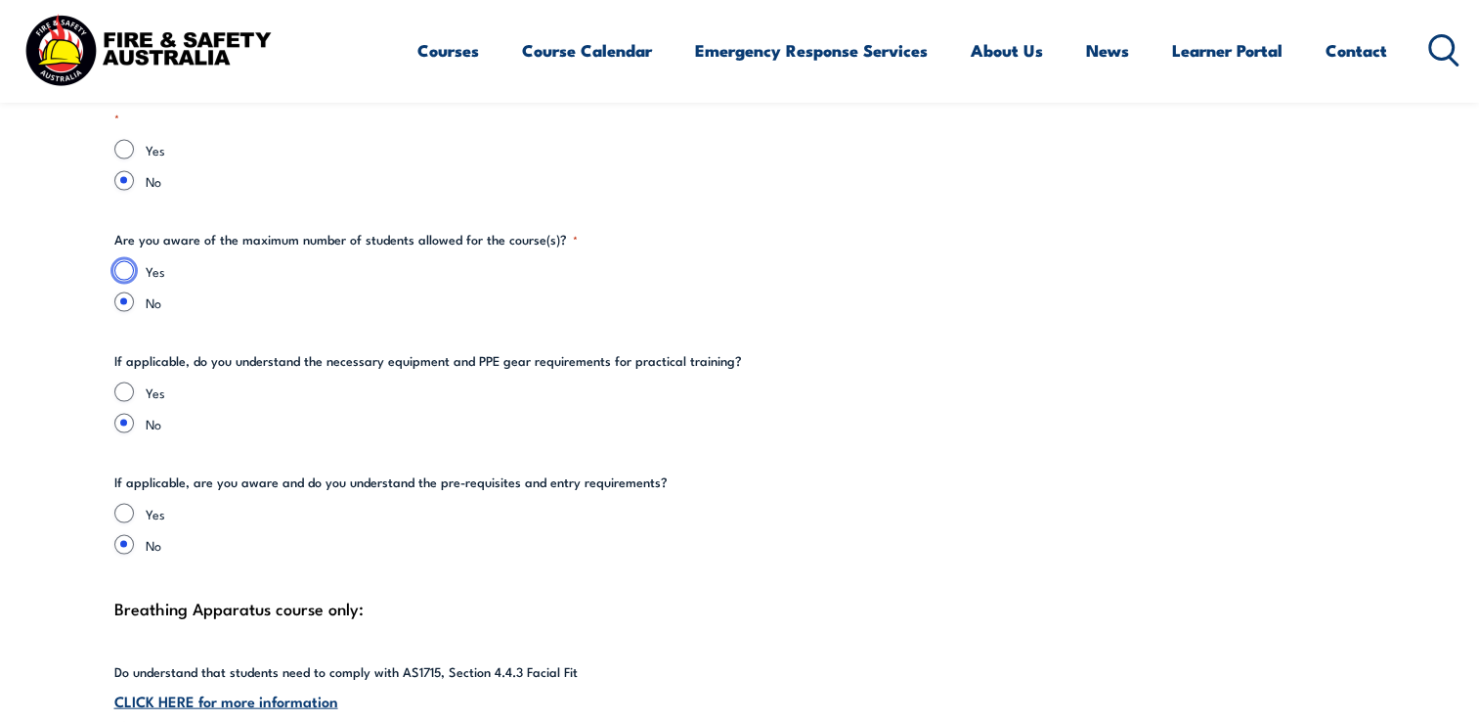
click at [119, 261] on input "Yes" at bounding box center [124, 271] width 20 height 20
radio input "true"
click at [121, 382] on input "Yes" at bounding box center [124, 392] width 20 height 20
radio input "true"
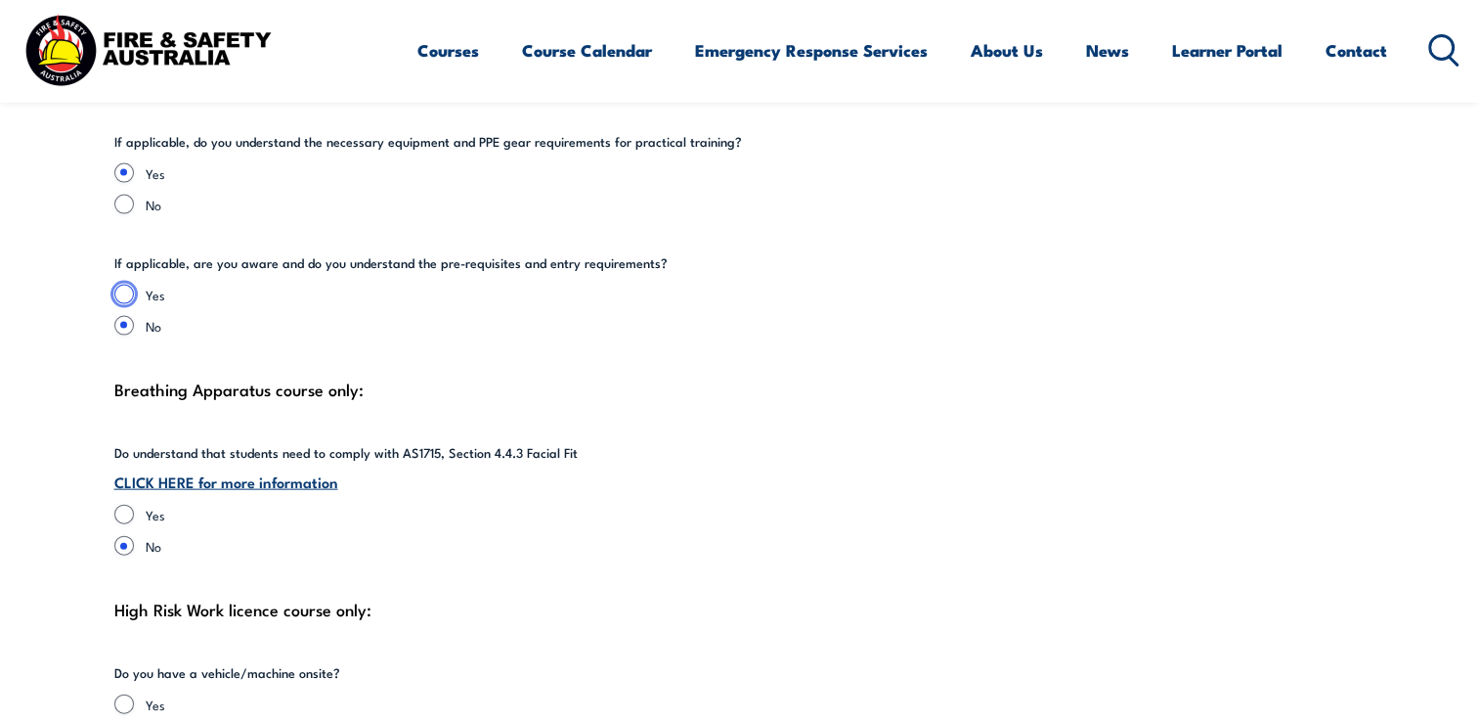
click at [122, 285] on input "Yes" at bounding box center [124, 295] width 20 height 20
radio input "true"
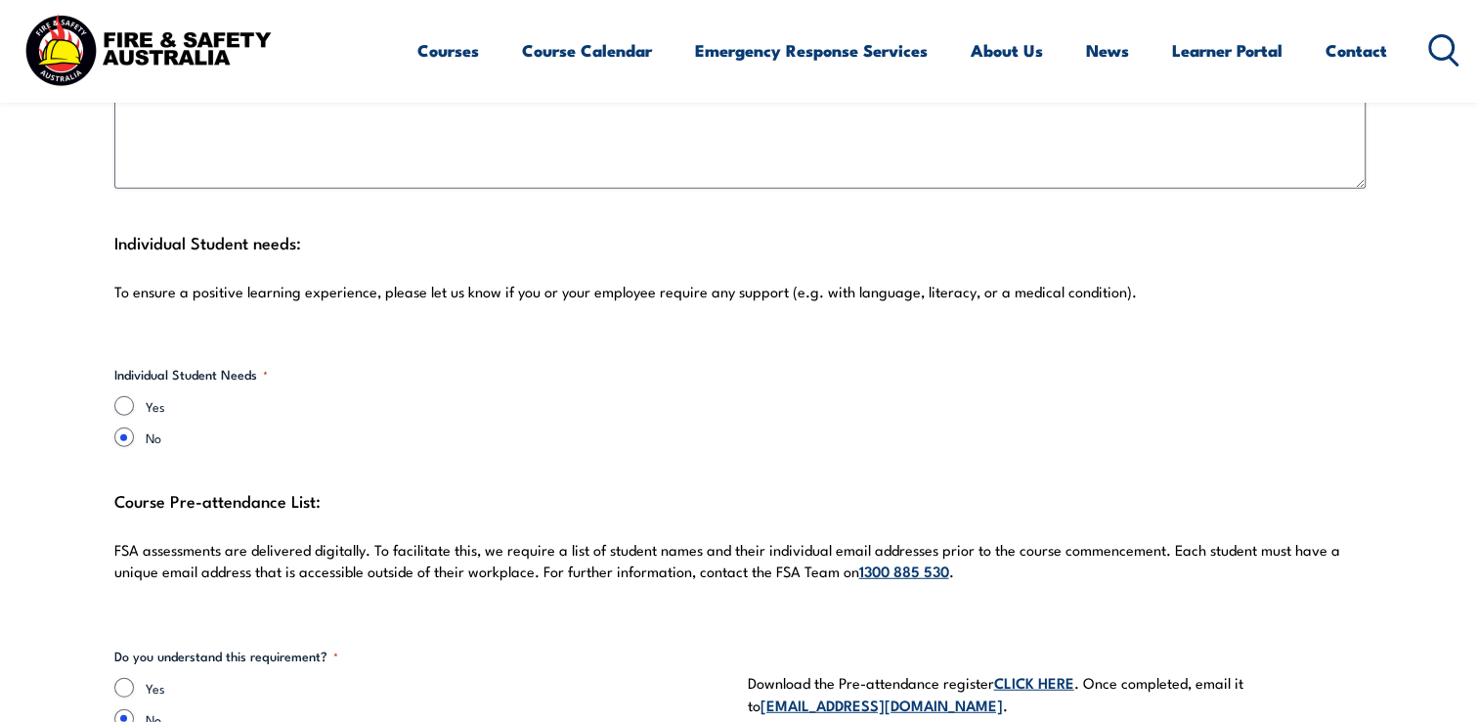
scroll to position [4994, 0]
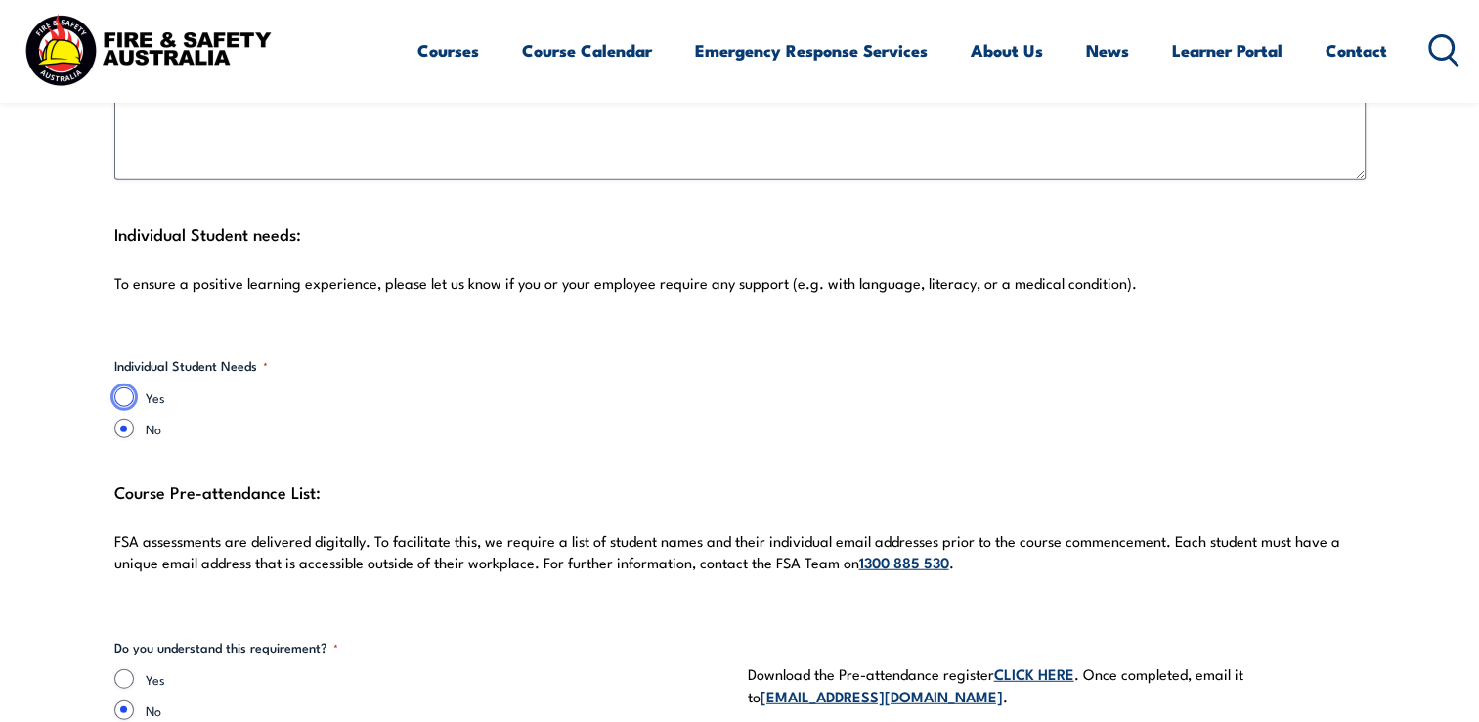
click at [122, 387] on input "Yes" at bounding box center [124, 397] width 20 height 20
radio input "true"
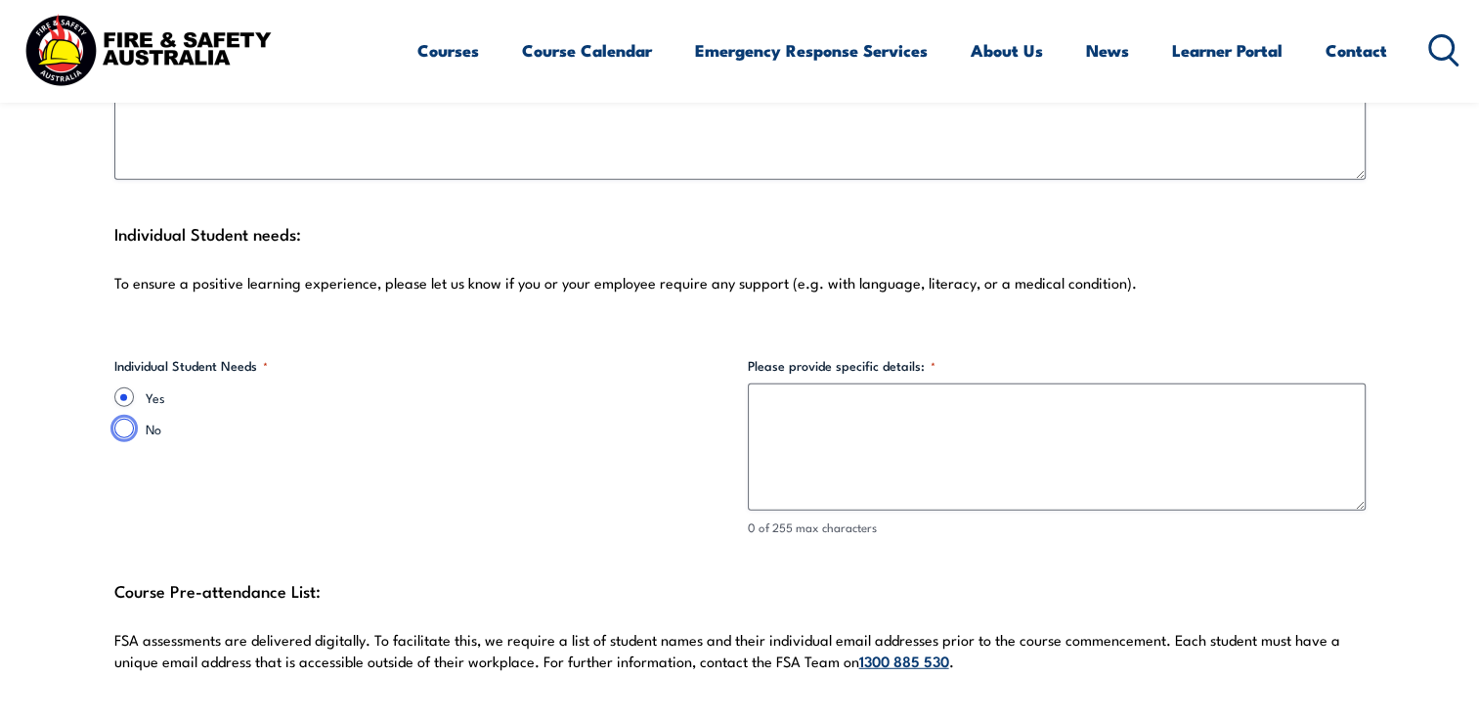
click at [129, 418] on input "No" at bounding box center [124, 428] width 20 height 20
radio input "true"
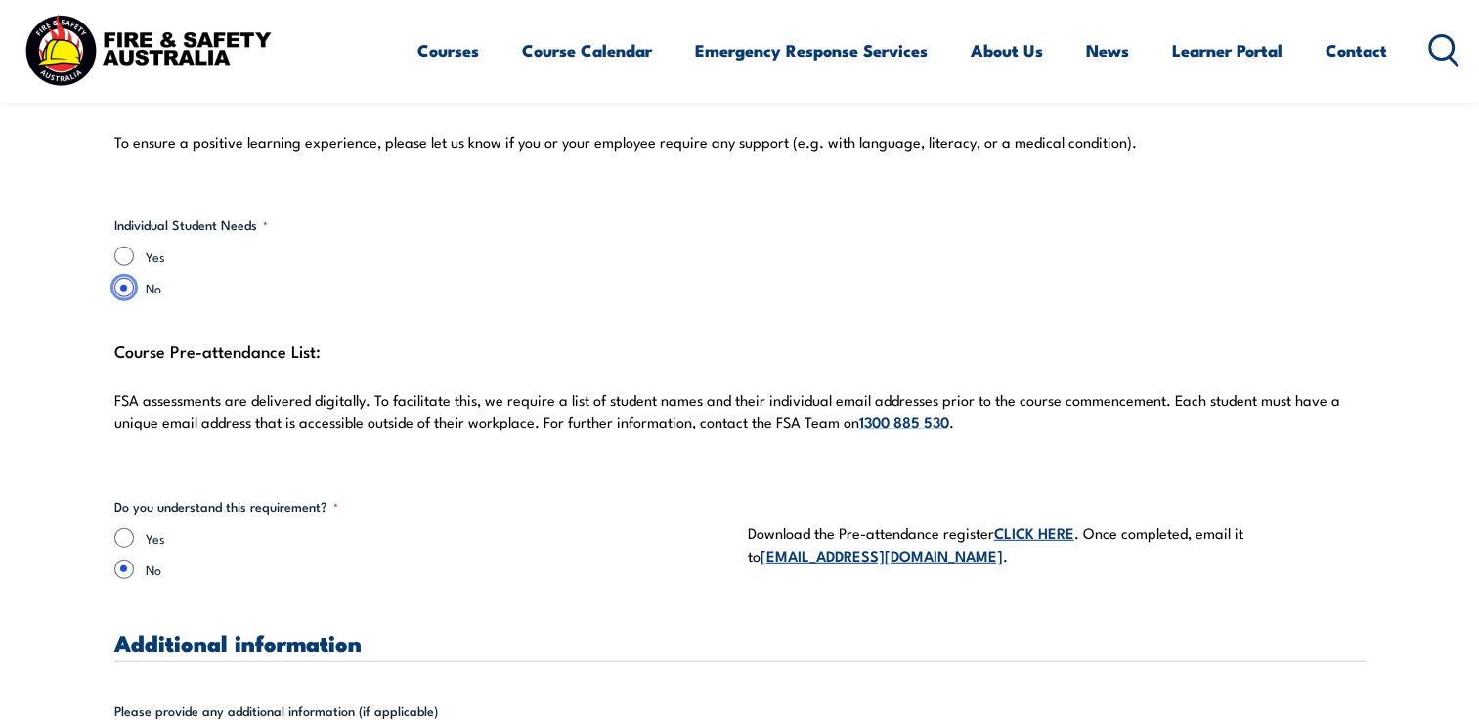
scroll to position [5204, 0]
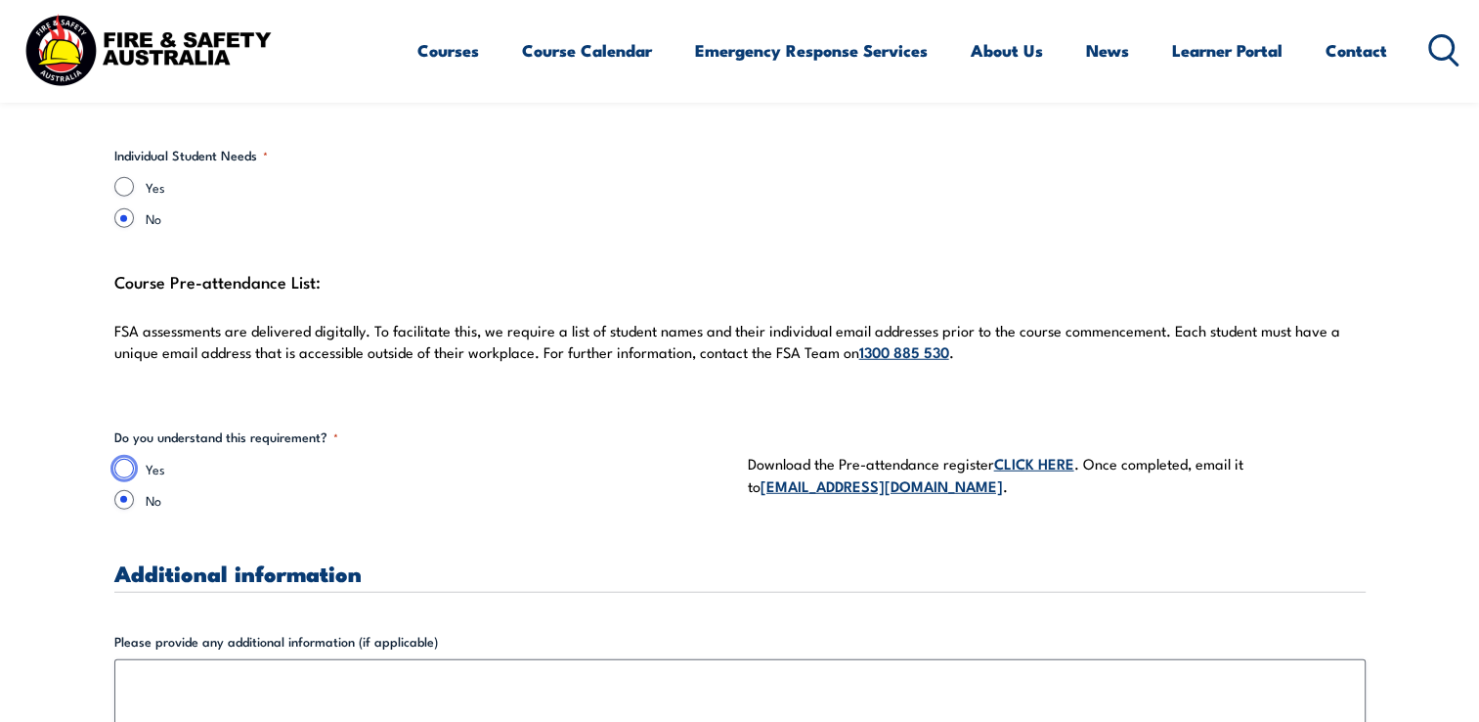
click at [121, 459] on input "Yes" at bounding box center [124, 469] width 20 height 20
radio input "true"
click at [1039, 452] on link "CLICK HERE" at bounding box center [1034, 463] width 80 height 22
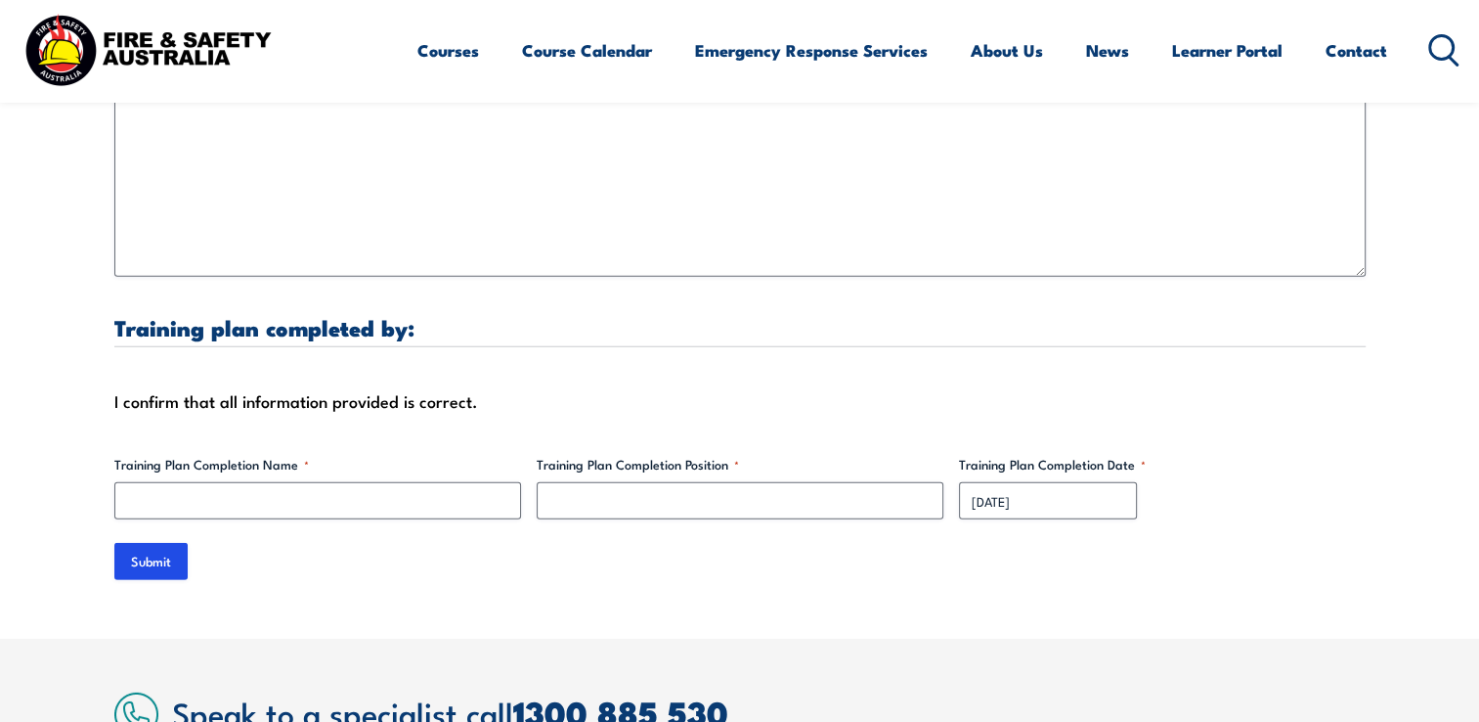
scroll to position [5877, 0]
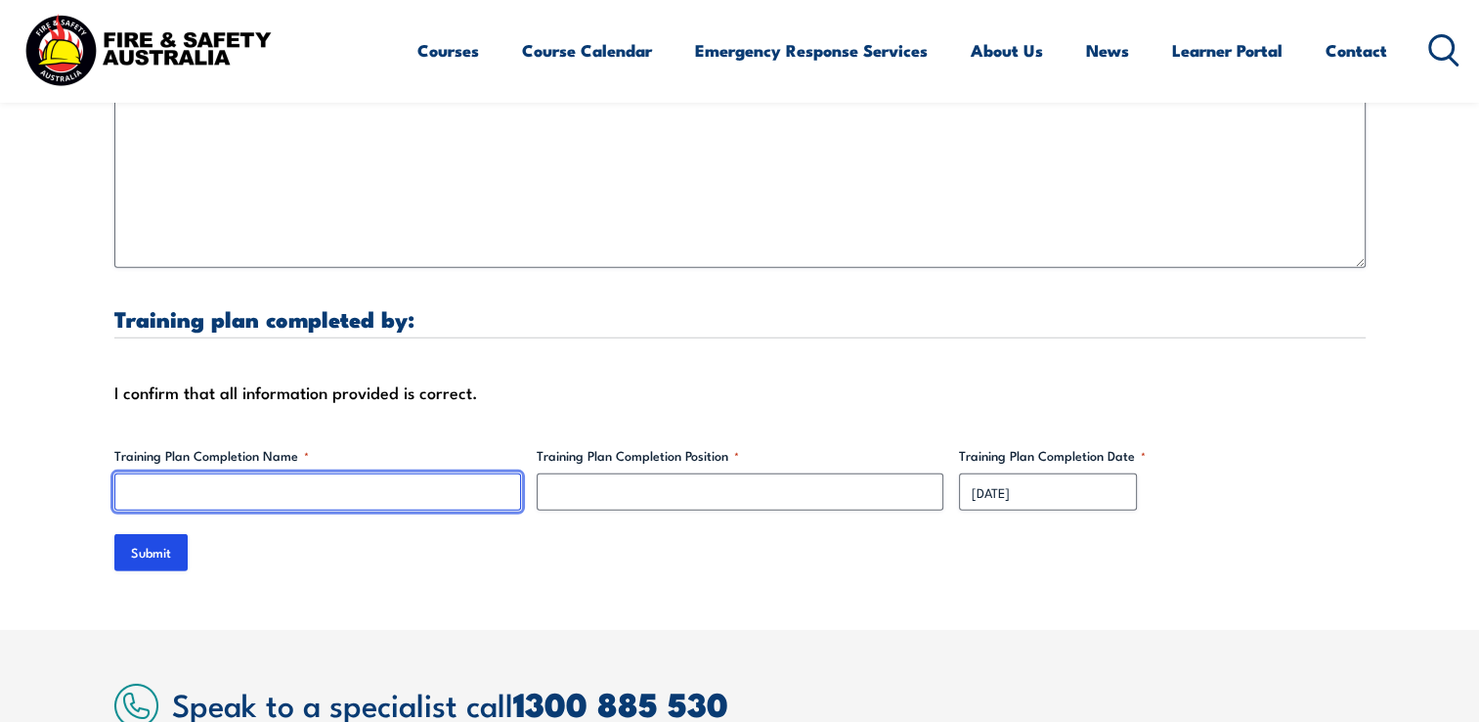
click at [168, 473] on input "Training Plan Completion Name *" at bounding box center [317, 491] width 407 height 37
type input "[PERSON_NAME]"
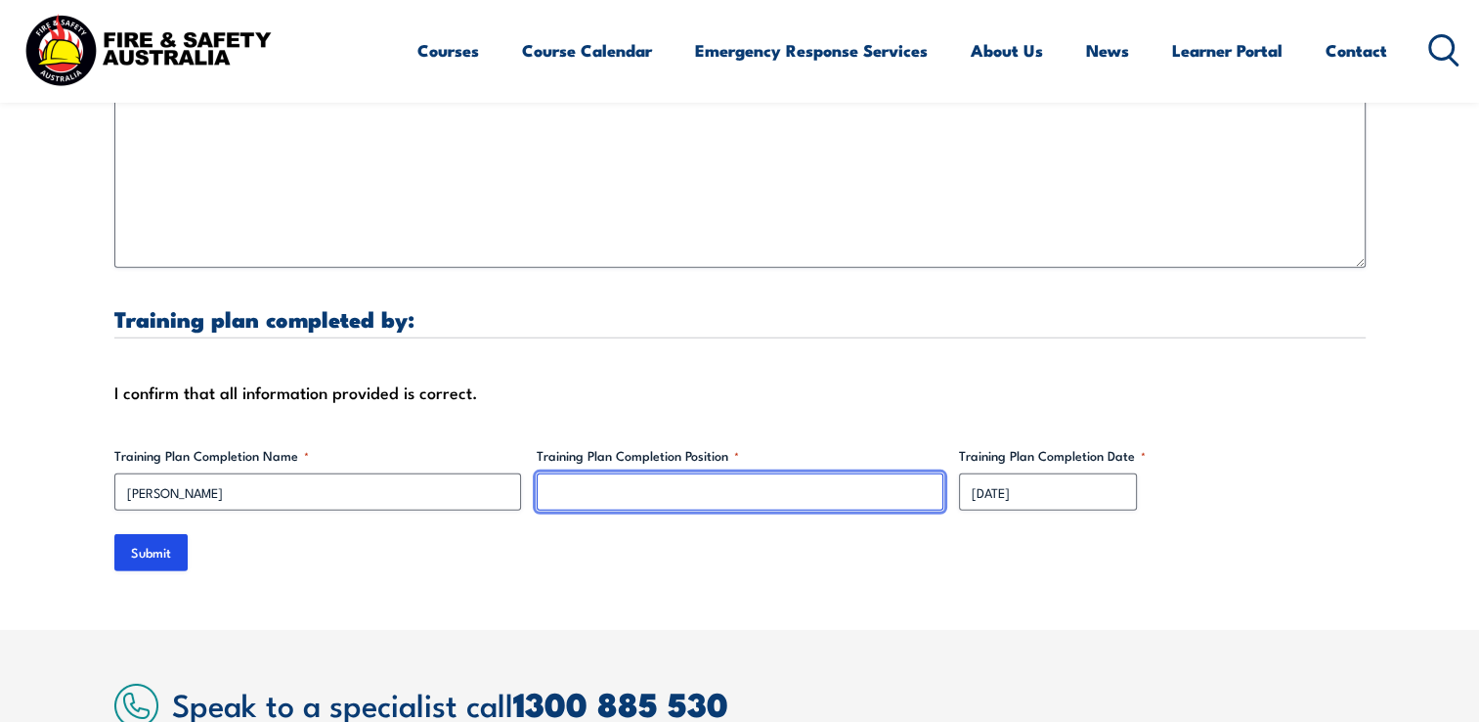
click at [595, 478] on input "Training Plan Completion Position *" at bounding box center [740, 491] width 407 height 37
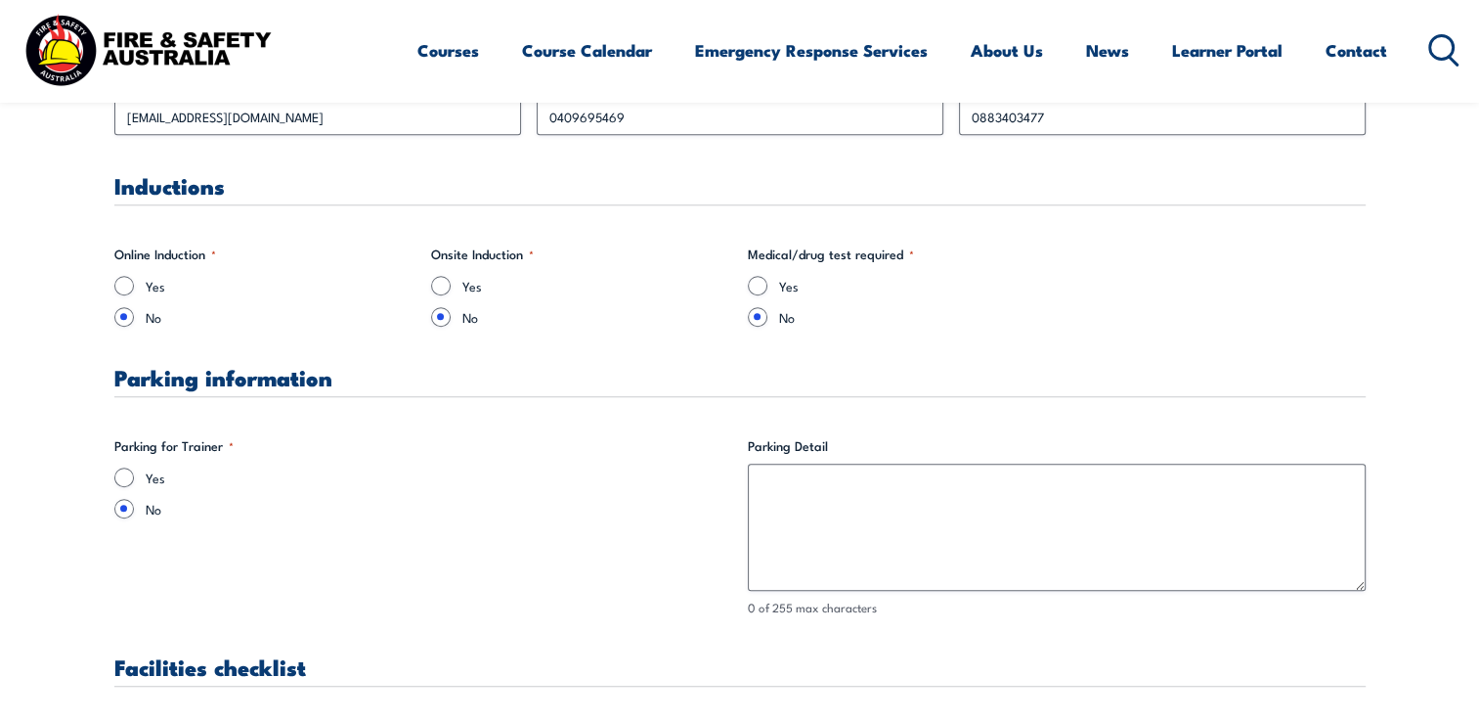
scroll to position [1277, 0]
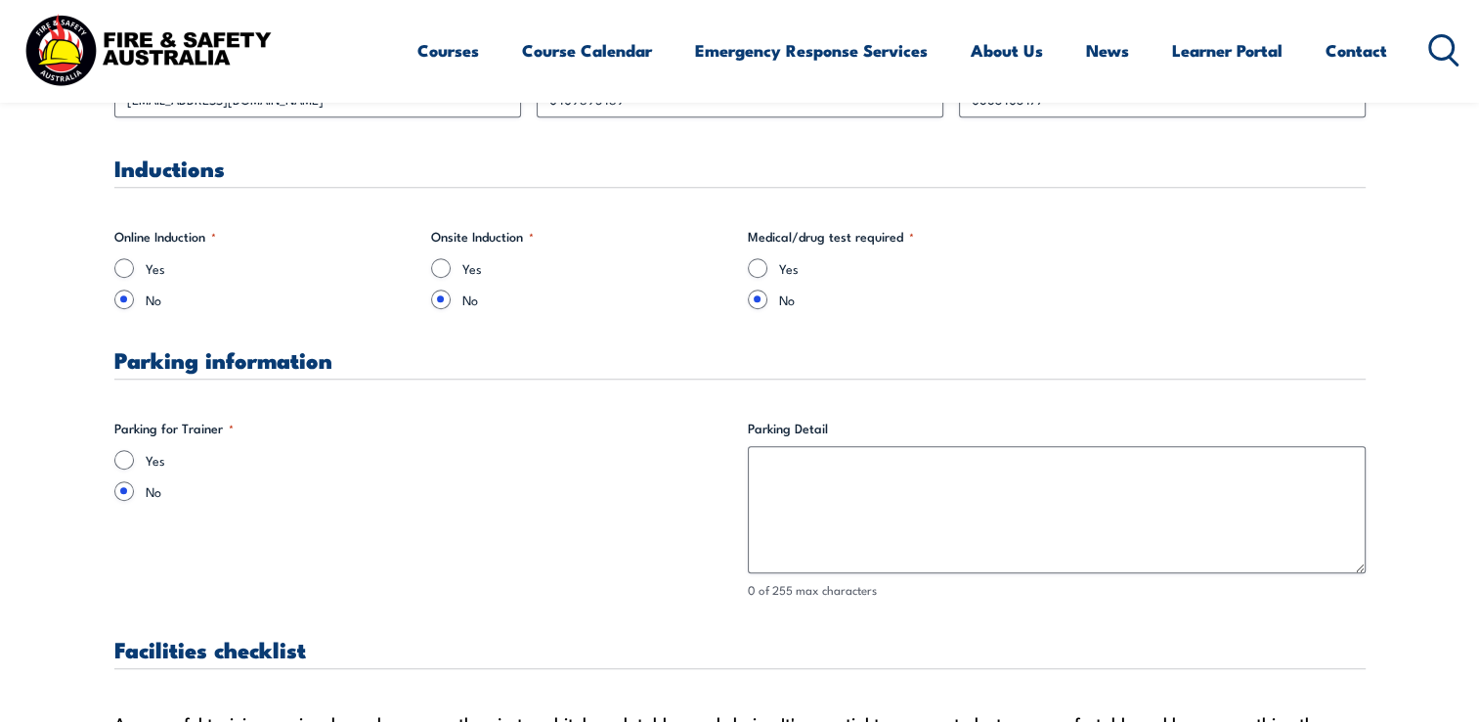
type input "Managing Director"
click at [125, 461] on input "Yes" at bounding box center [124, 460] width 20 height 20
radio input "true"
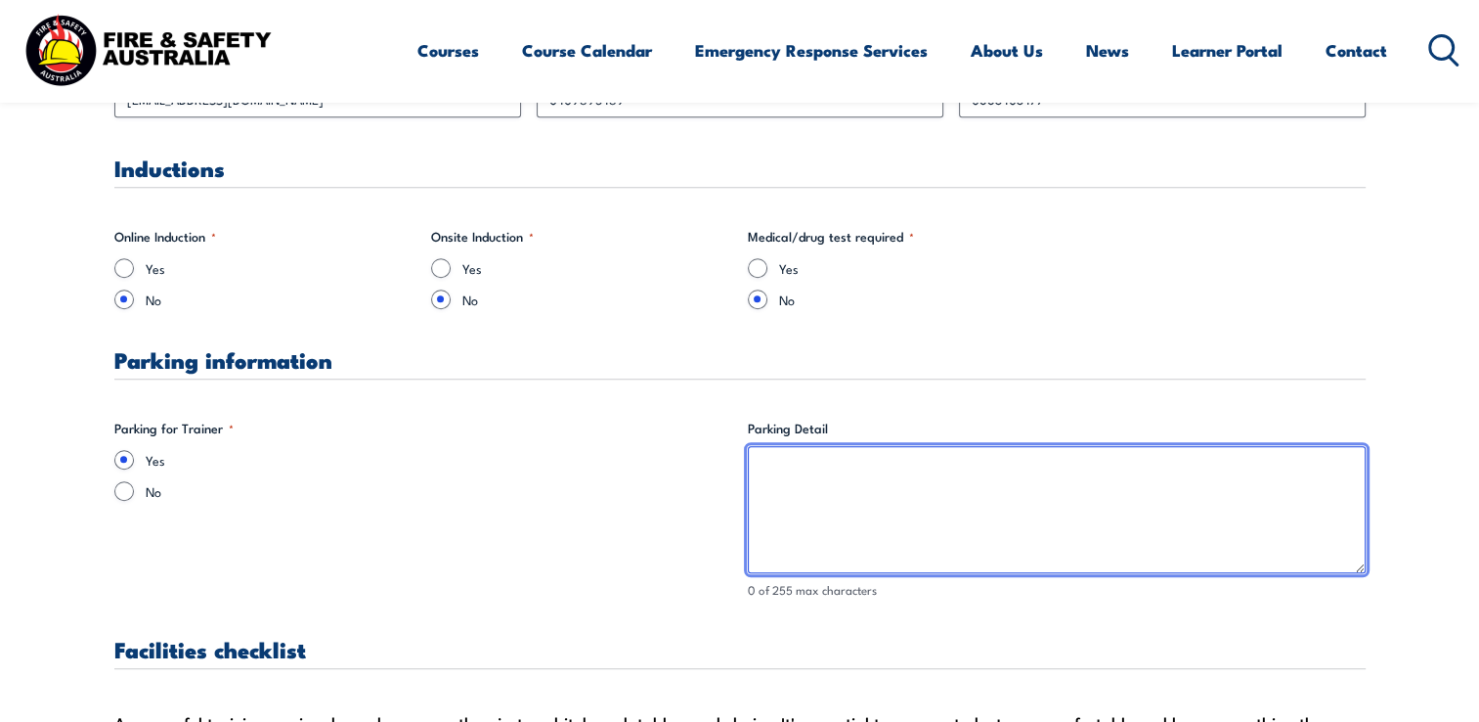
click at [773, 467] on textarea "Parking Detail" at bounding box center [1057, 509] width 618 height 127
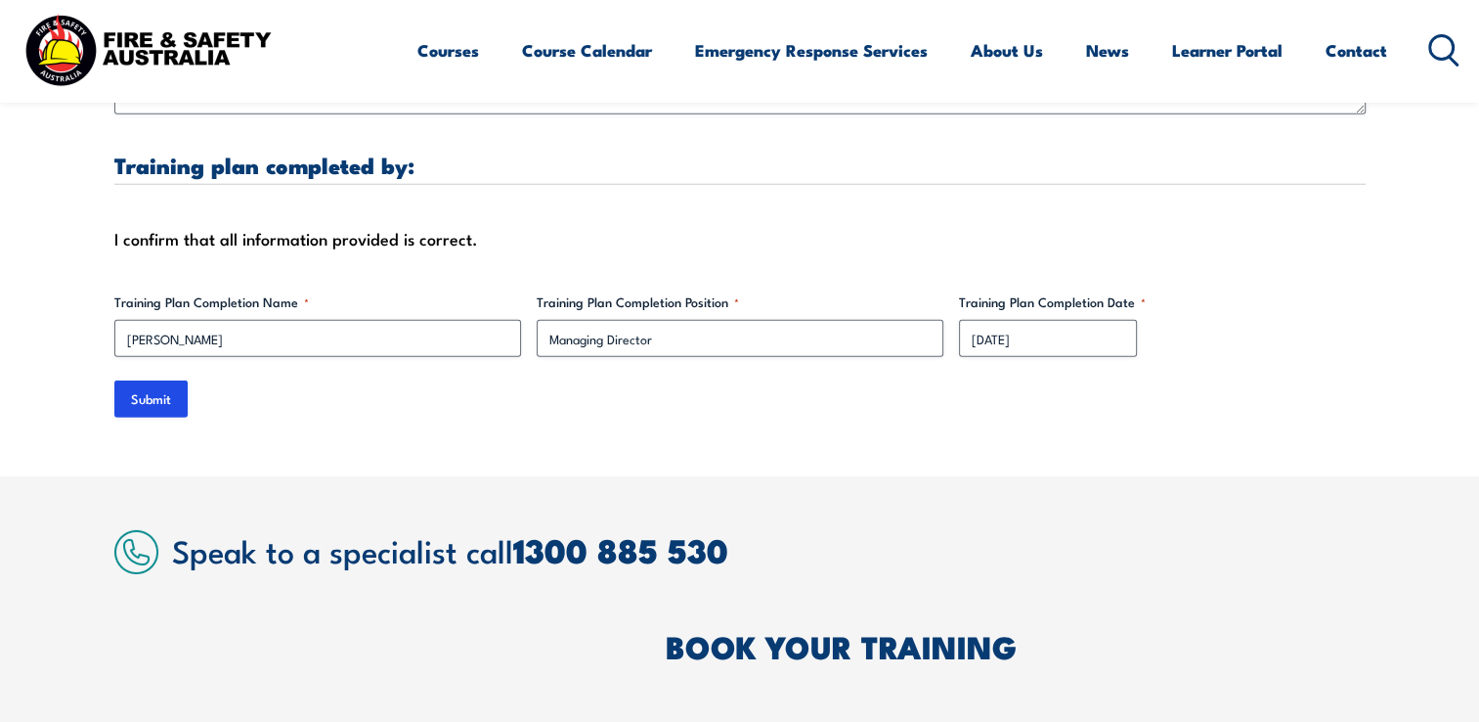
scroll to position [6039, 0]
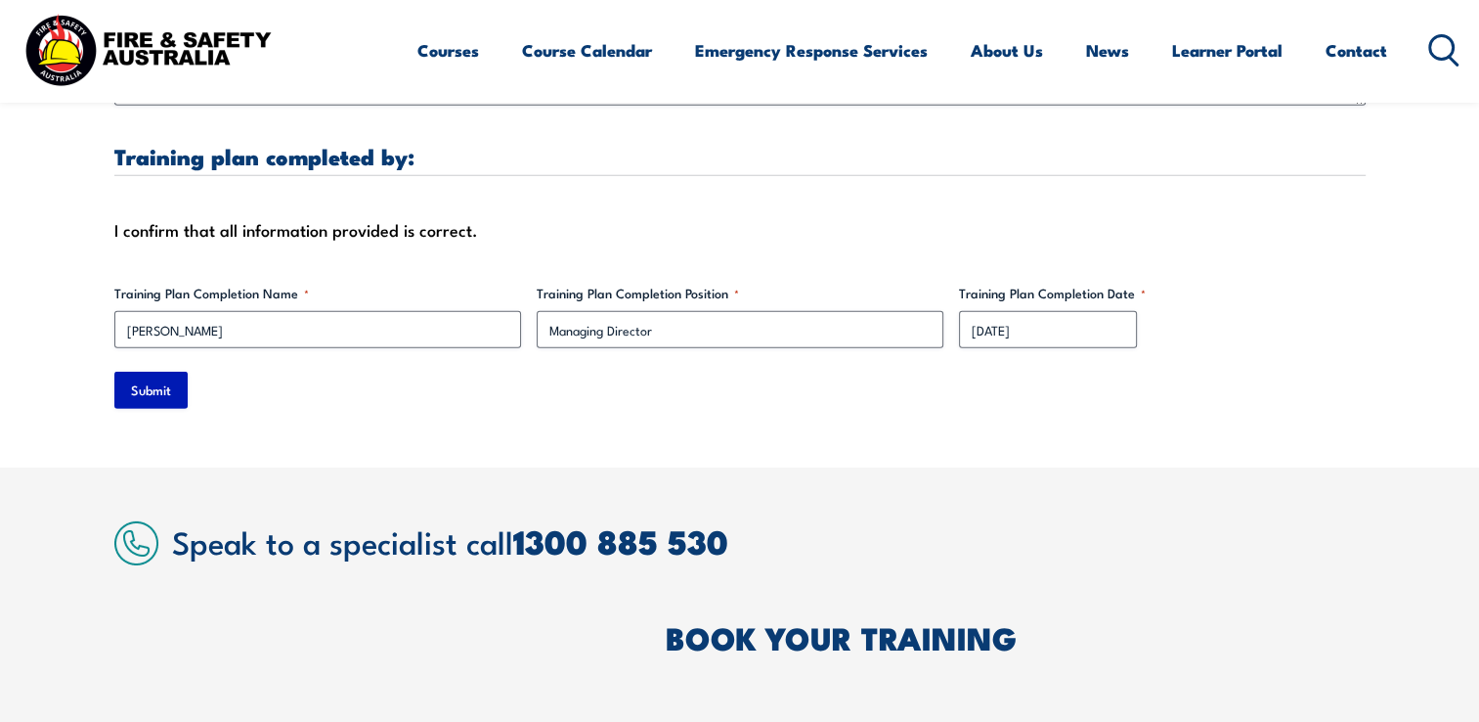
type textarea "wrong address entered, should be 34 Adam Street, Hindmarsh SA 5007"
click at [151, 372] on input "Submit" at bounding box center [150, 390] width 73 height 37
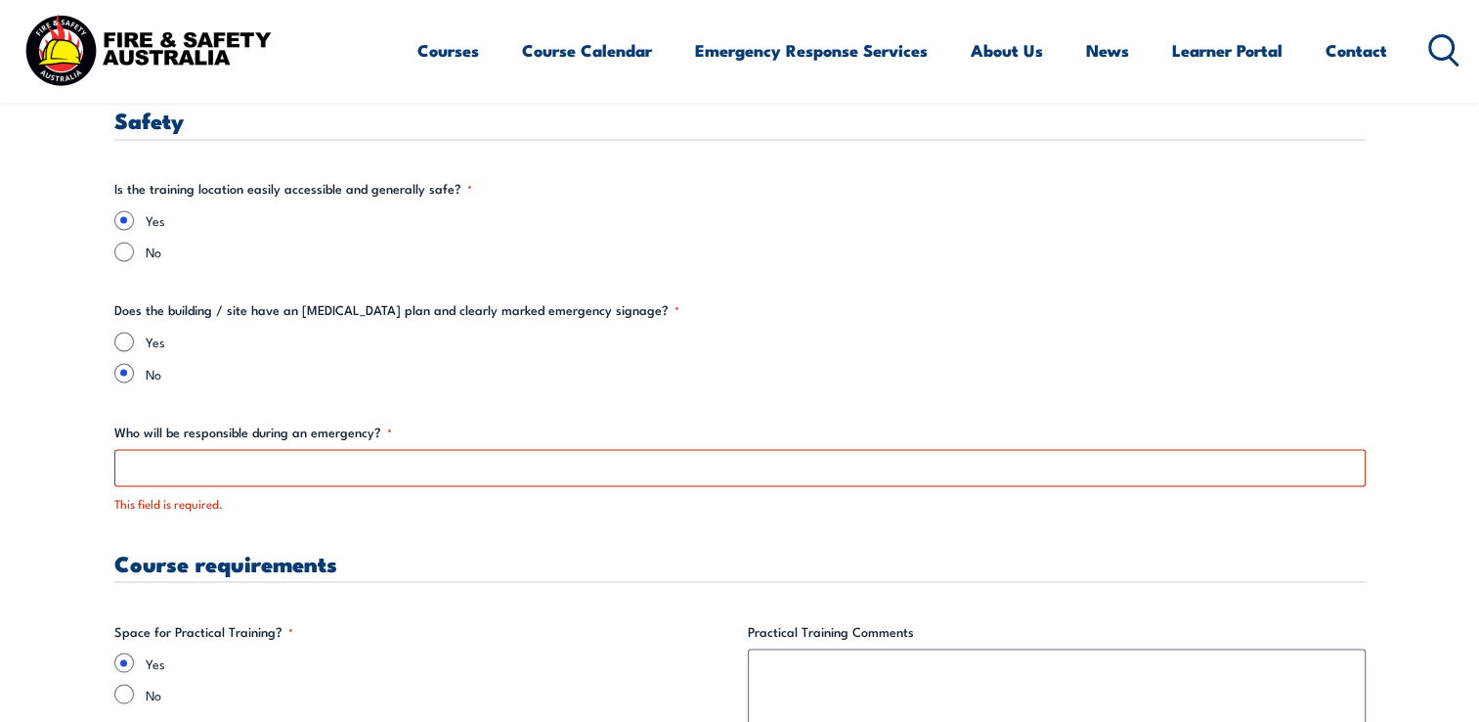
scroll to position [3378, 0]
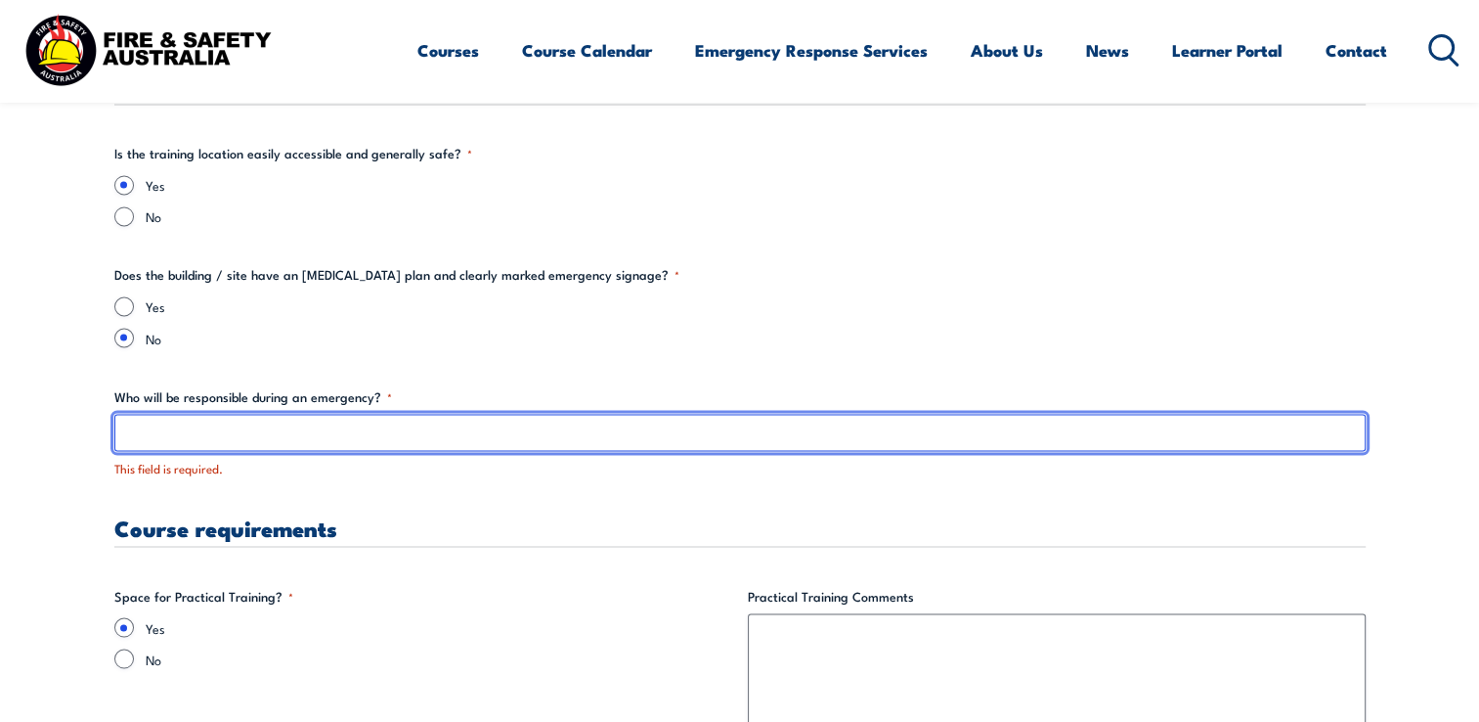
click at [175, 430] on input "Who will be responsible during an emergency? *" at bounding box center [739, 432] width 1251 height 37
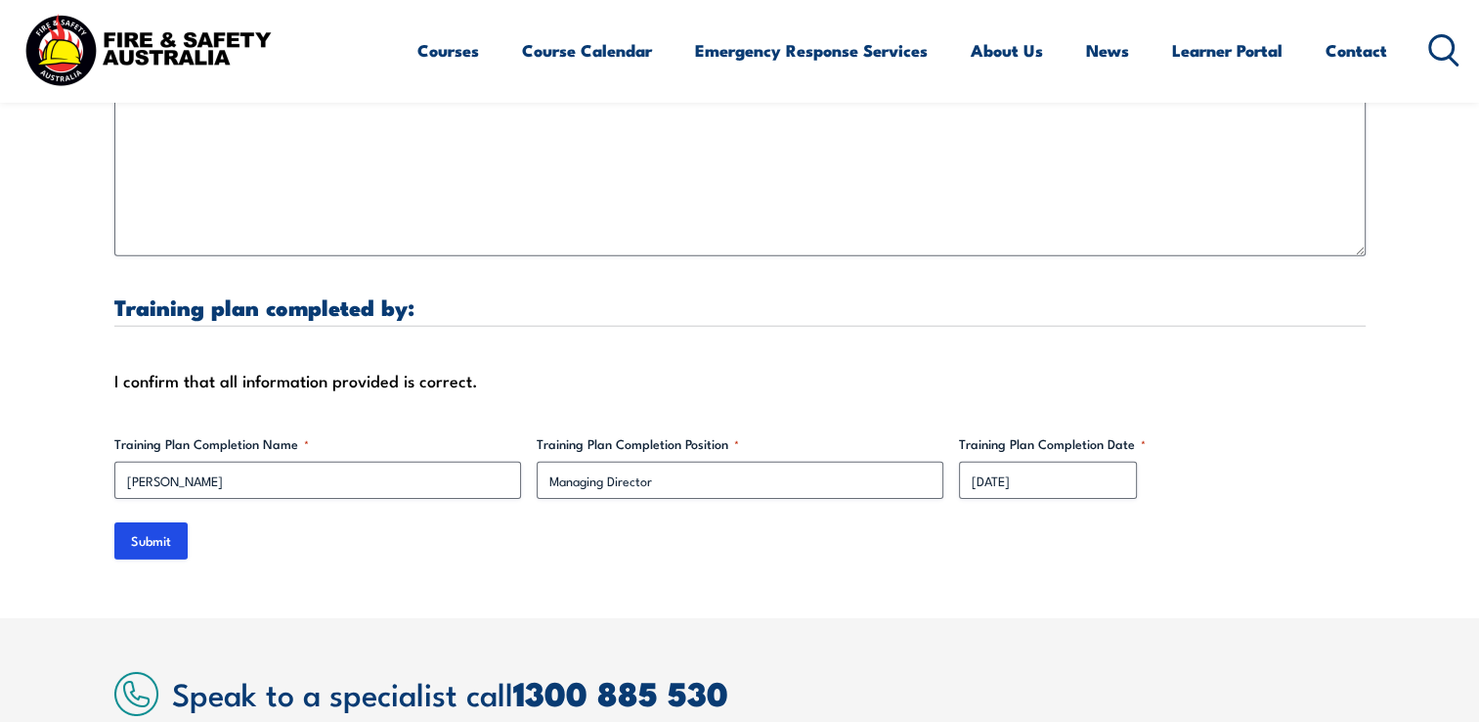
scroll to position [6059, 0]
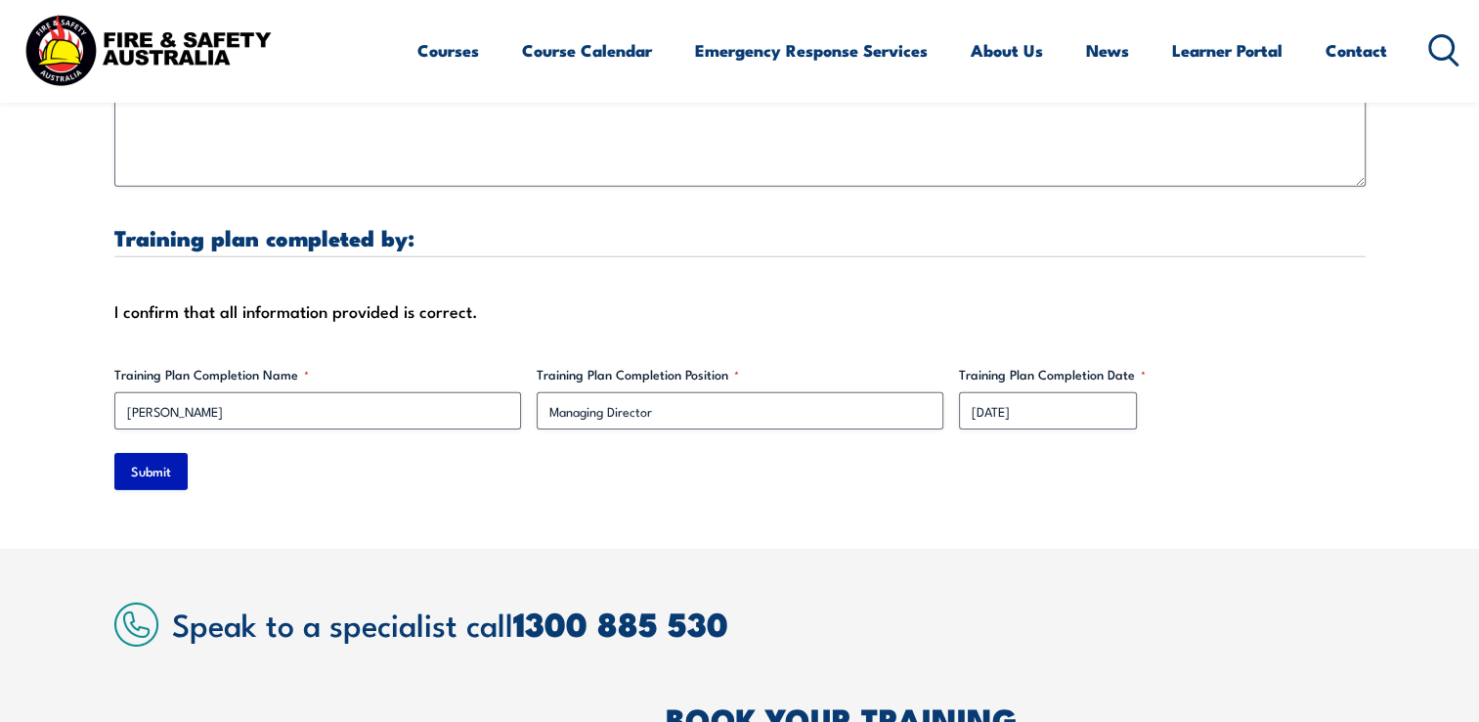
type input "[PERSON_NAME]"
click at [137, 453] on input "Submit" at bounding box center [150, 471] width 73 height 37
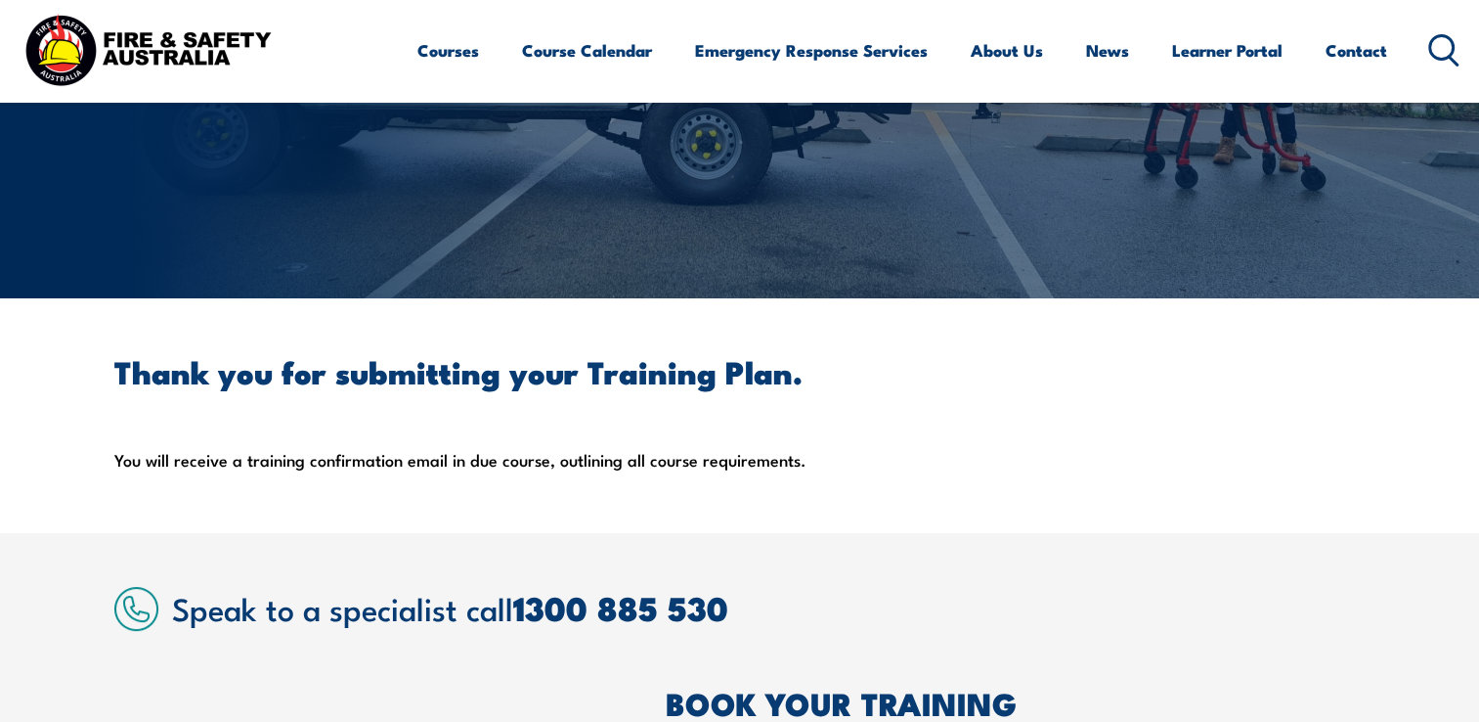
scroll to position [0, 0]
